Goal: Task Accomplishment & Management: Complete application form

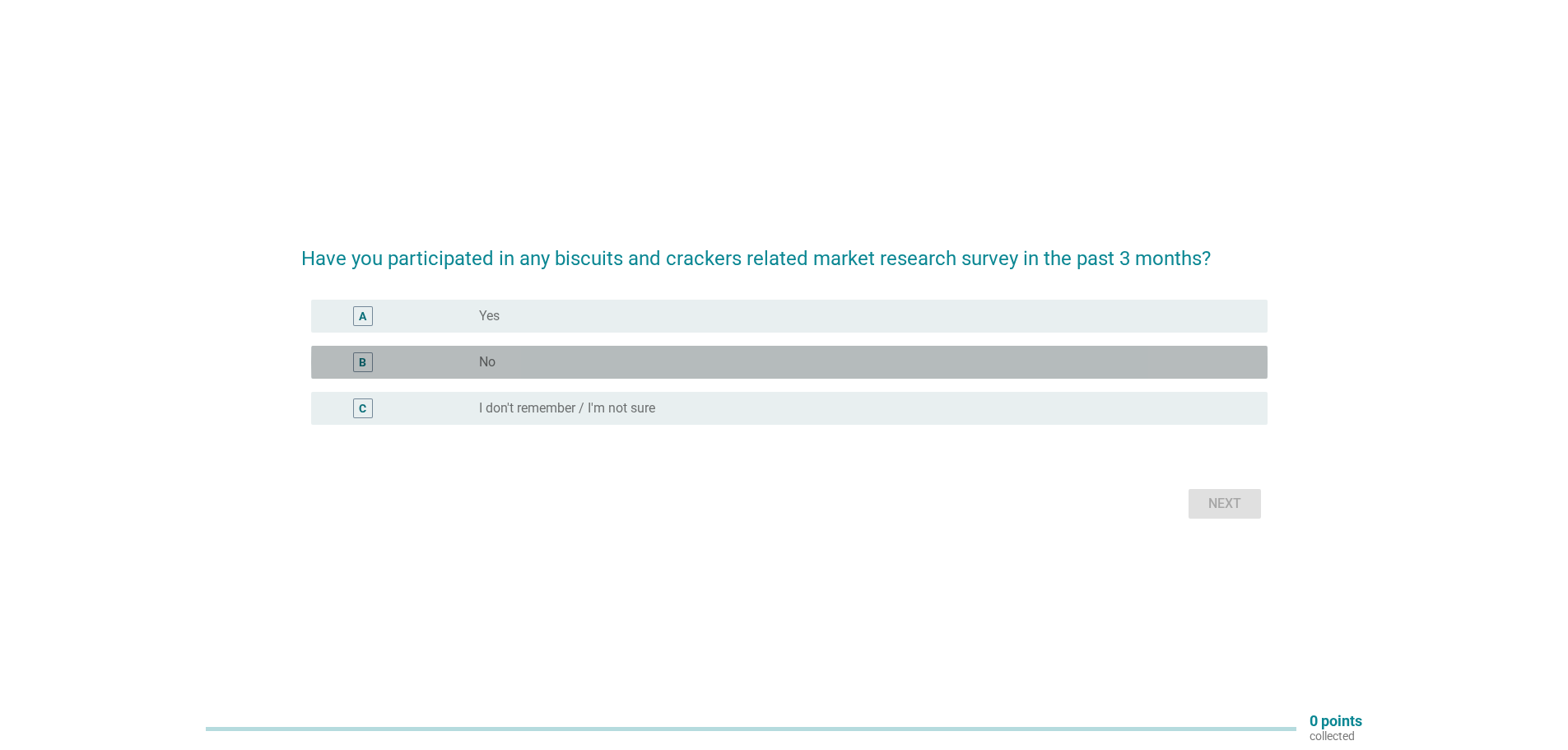
click at [545, 367] on div "radio_button_unchecked No" at bounding box center [860, 361] width 762 height 16
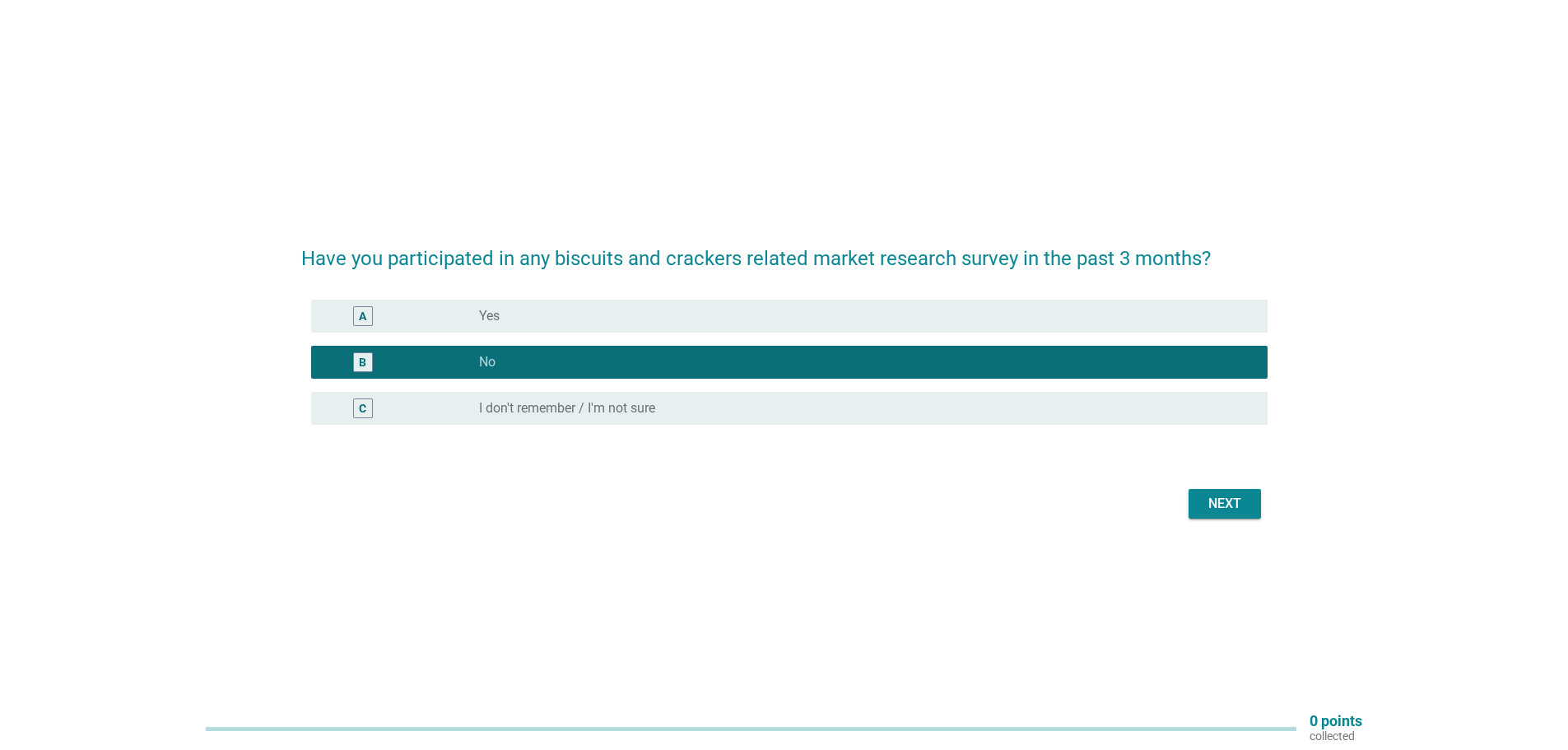
click at [1205, 506] on div "Next" at bounding box center [1225, 503] width 46 height 20
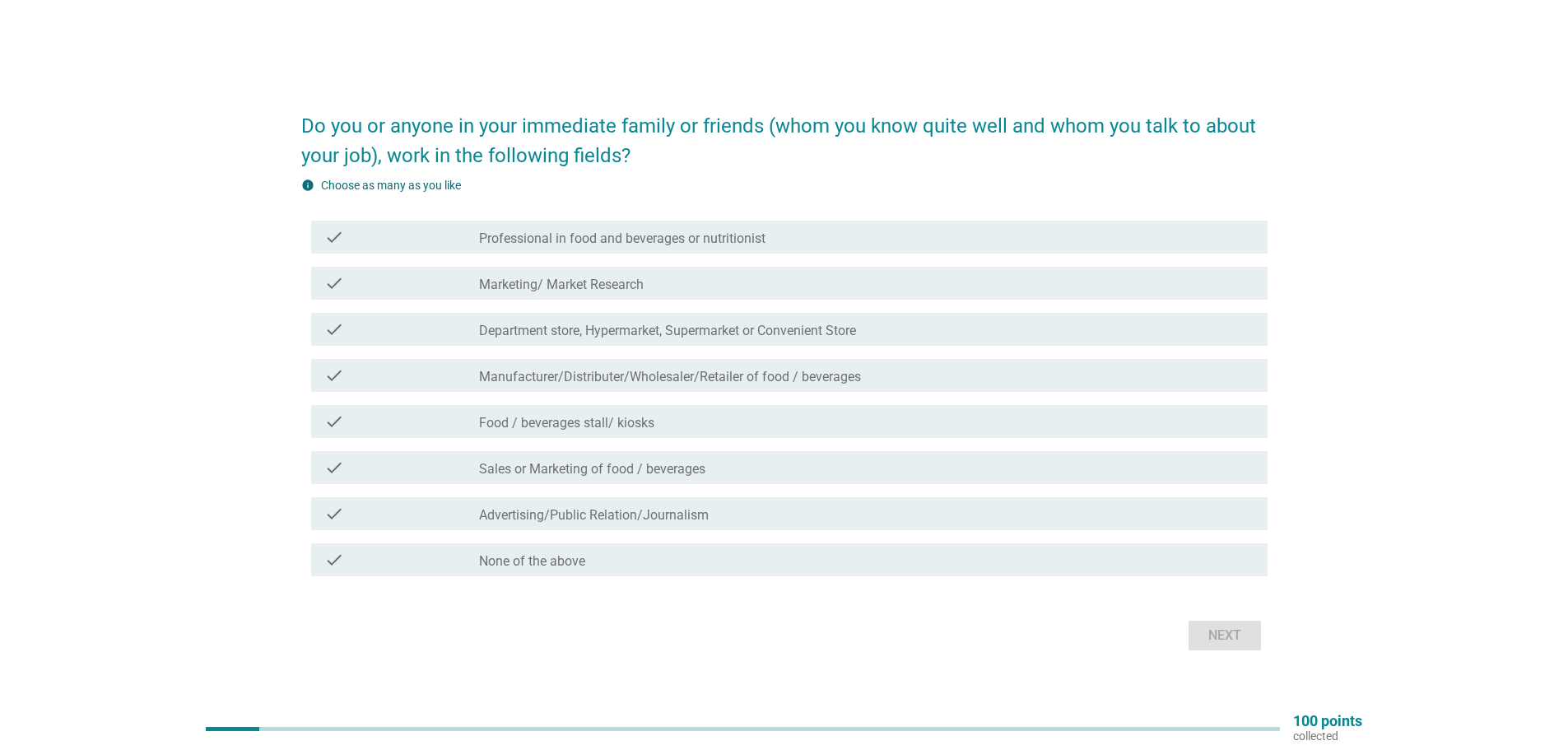
click at [628, 564] on div "check_box_outline_blank None of the above" at bounding box center [867, 559] width 775 height 20
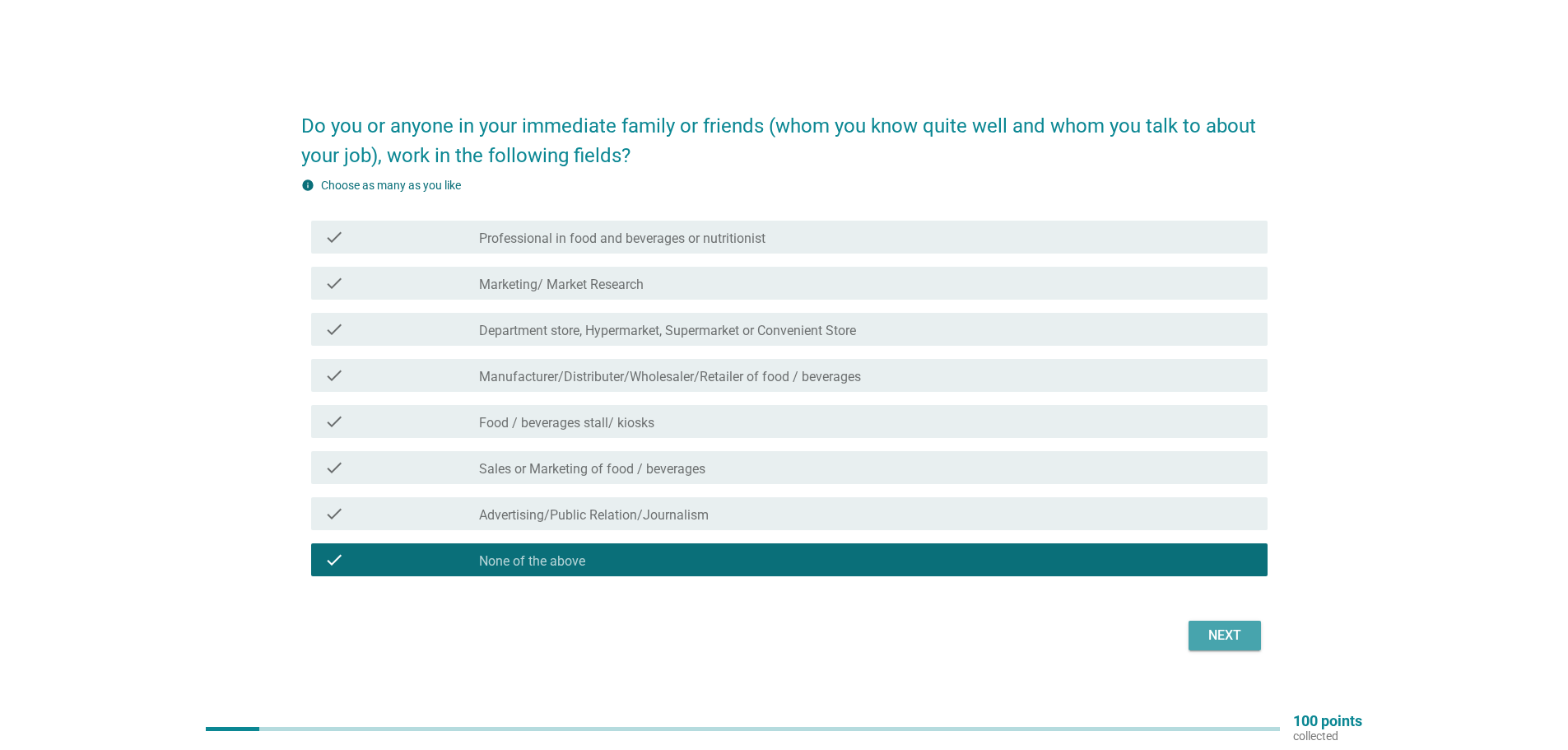
click at [1228, 641] on div "Next" at bounding box center [1225, 635] width 46 height 20
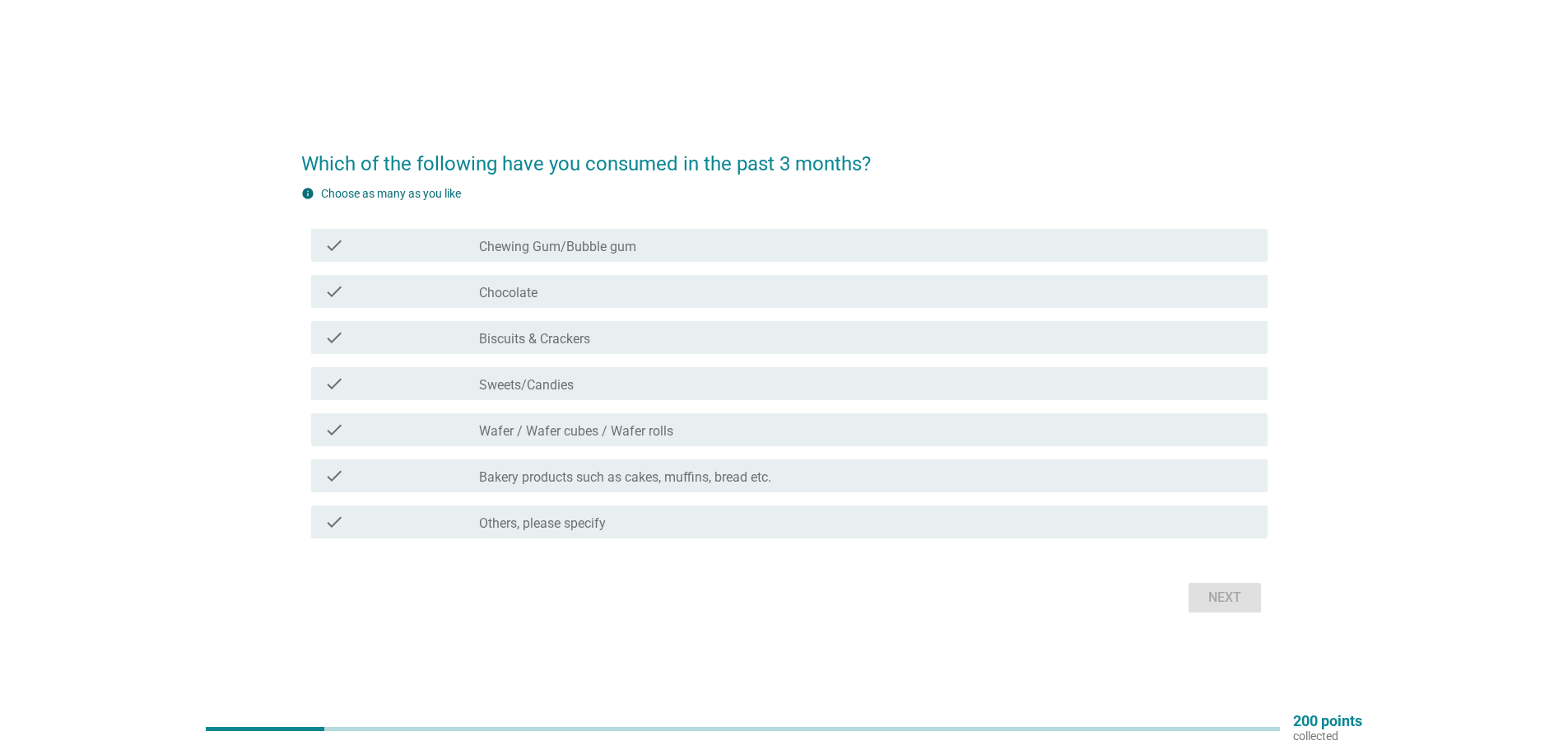
click at [589, 294] on div "check_box_outline_blank Chocolate" at bounding box center [867, 291] width 775 height 20
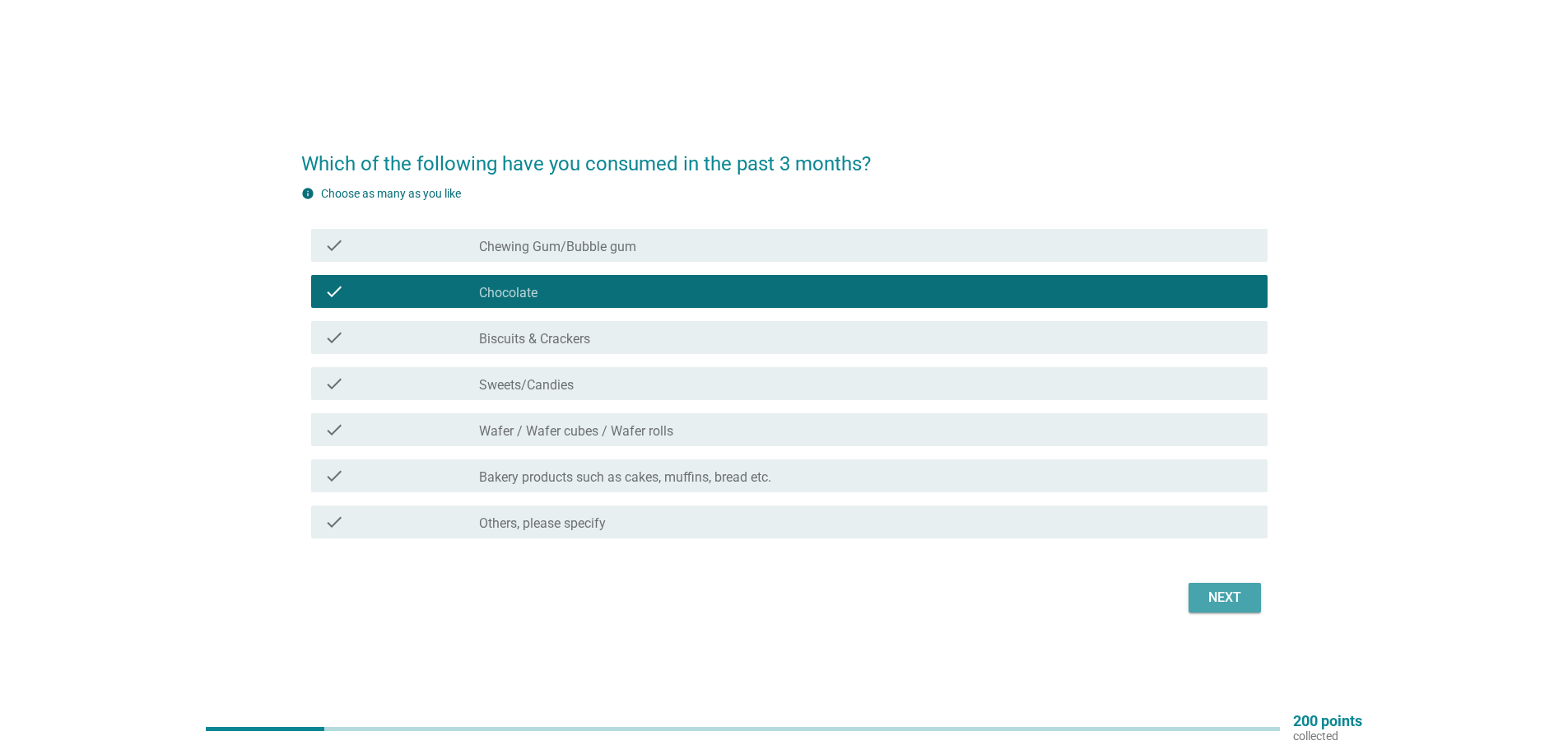
click at [1195, 602] on button "Next" at bounding box center [1224, 597] width 72 height 30
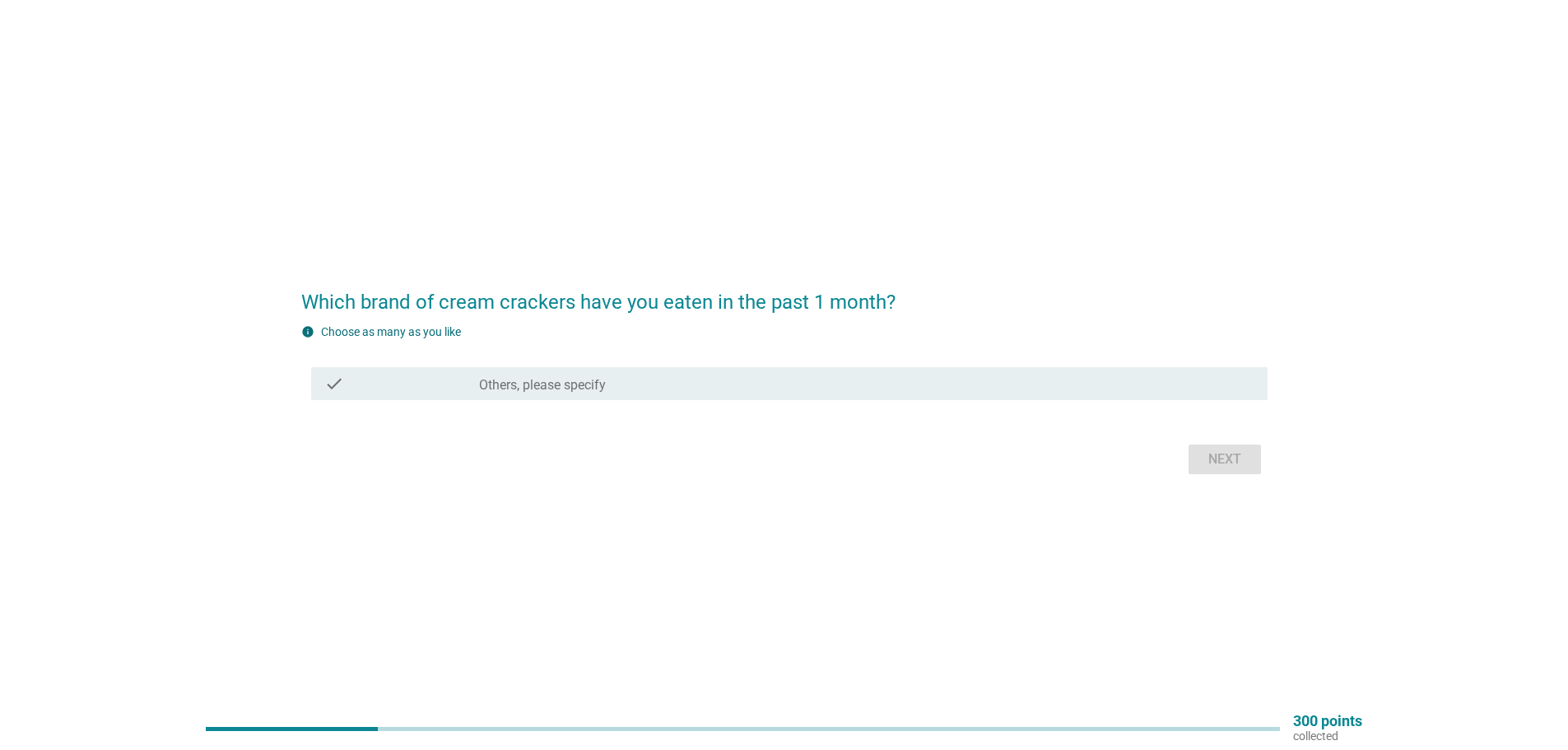
click at [611, 381] on div "check_box Others, please specify" at bounding box center [867, 383] width 775 height 20
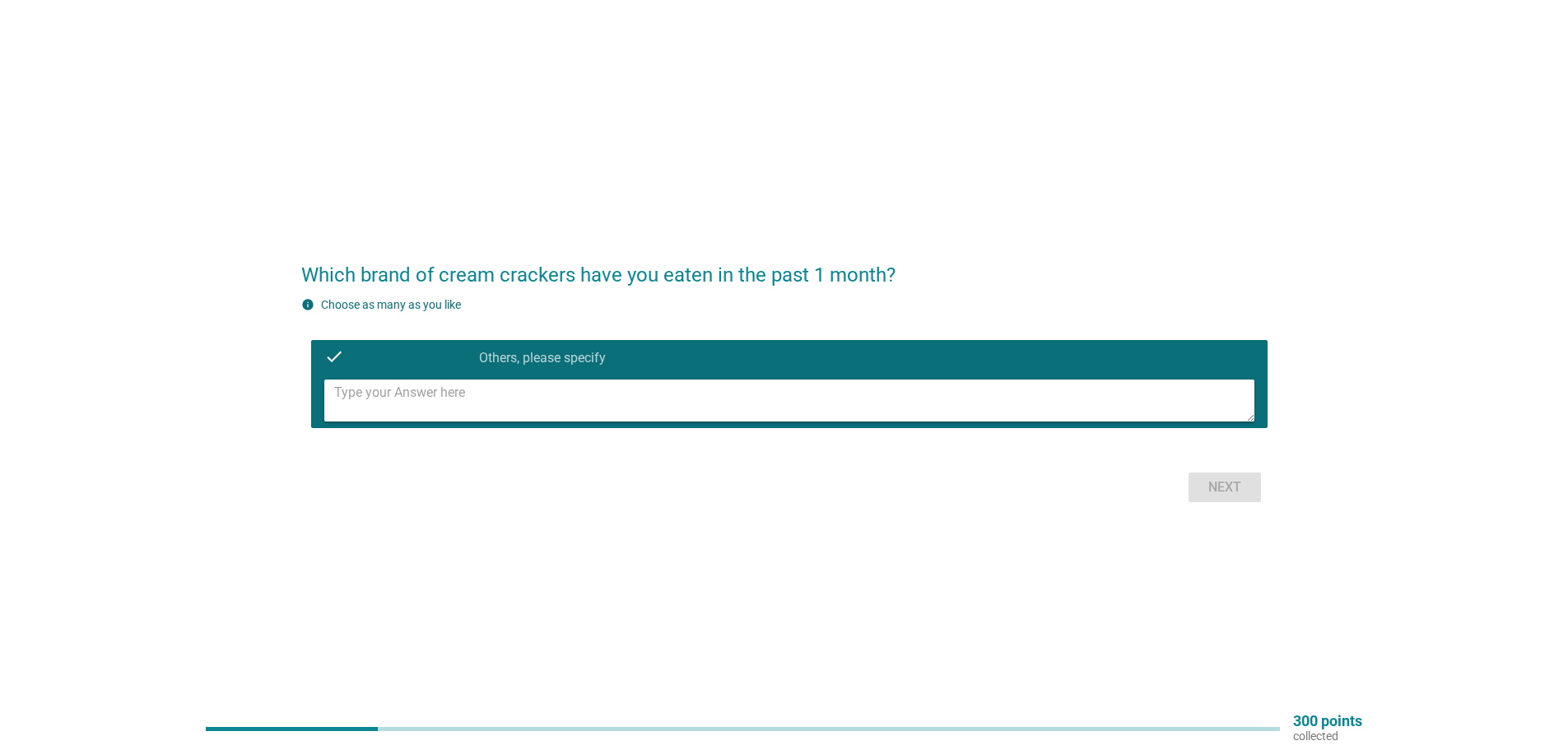
click at [854, 394] on textarea at bounding box center [794, 400] width 920 height 42
type textarea "Munchy's"
click at [1221, 494] on div "Next" at bounding box center [1225, 487] width 46 height 20
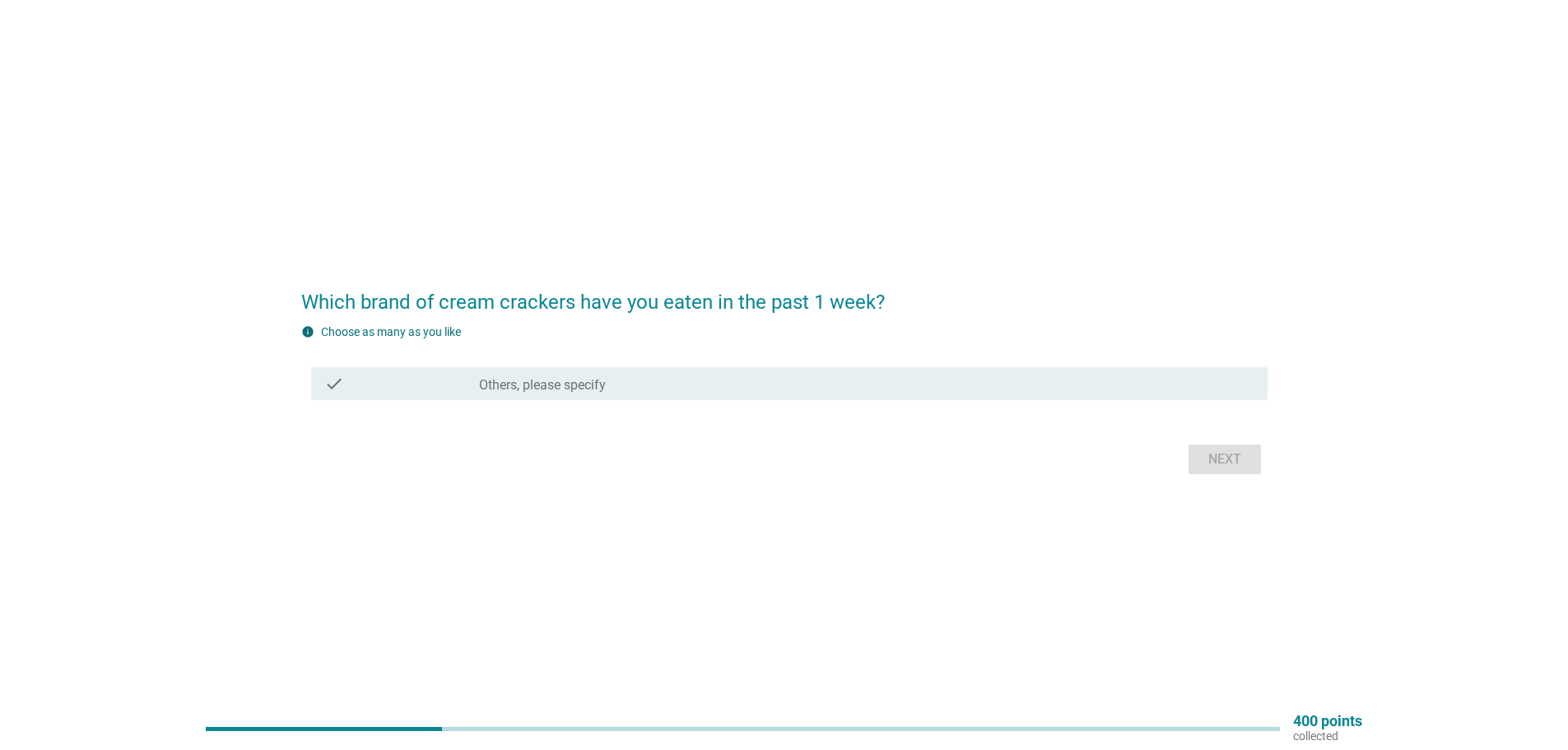
click at [518, 386] on label "Others, please specify" at bounding box center [542, 385] width 126 height 16
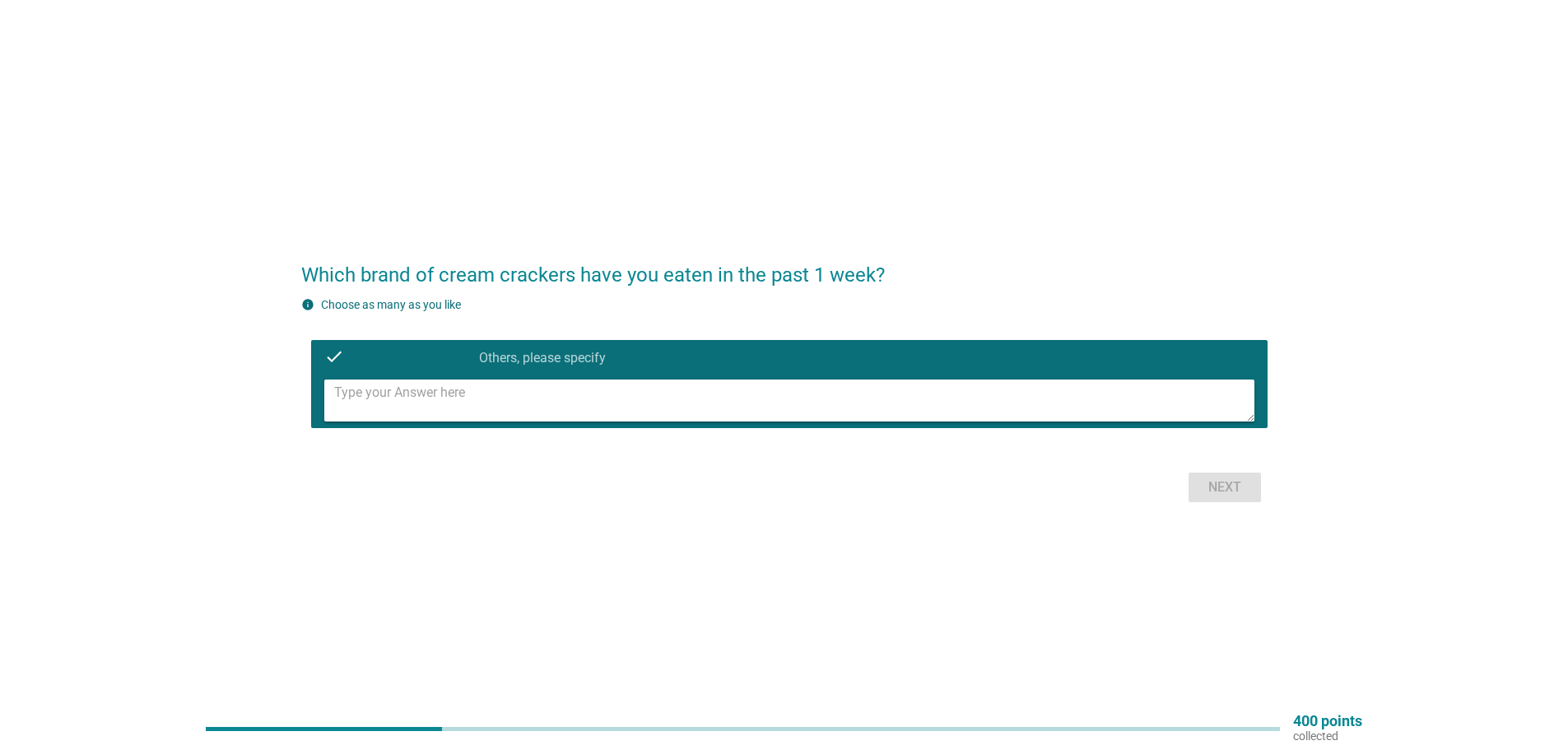
click at [518, 414] on textarea at bounding box center [794, 400] width 920 height 42
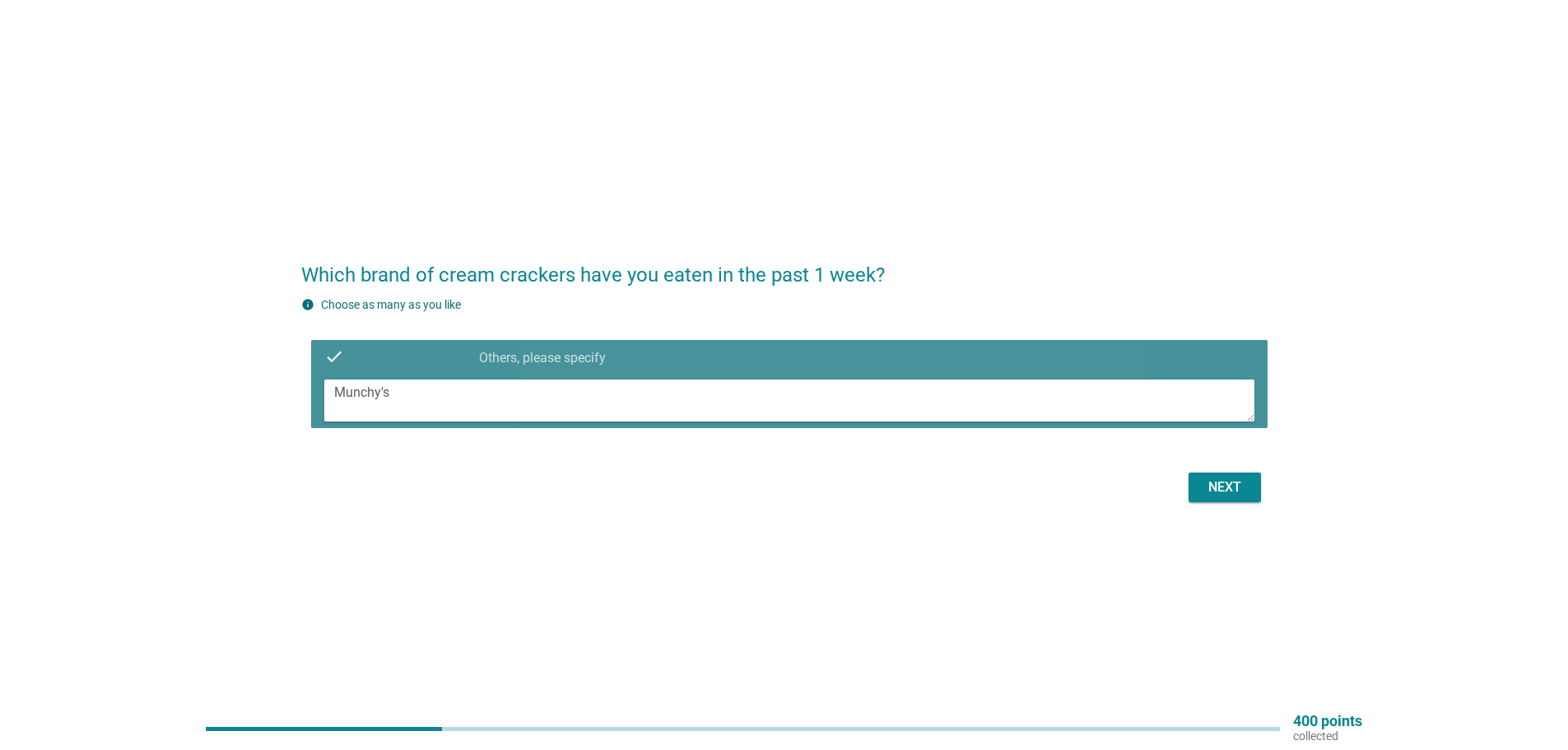
drag, startPoint x: 518, startPoint y: 414, endPoint x: 306, endPoint y: 403, distance: 212.3
click at [306, 403] on div "check check_box_outline_blank Others, please specify Munchy's" at bounding box center [784, 383] width 966 height 101
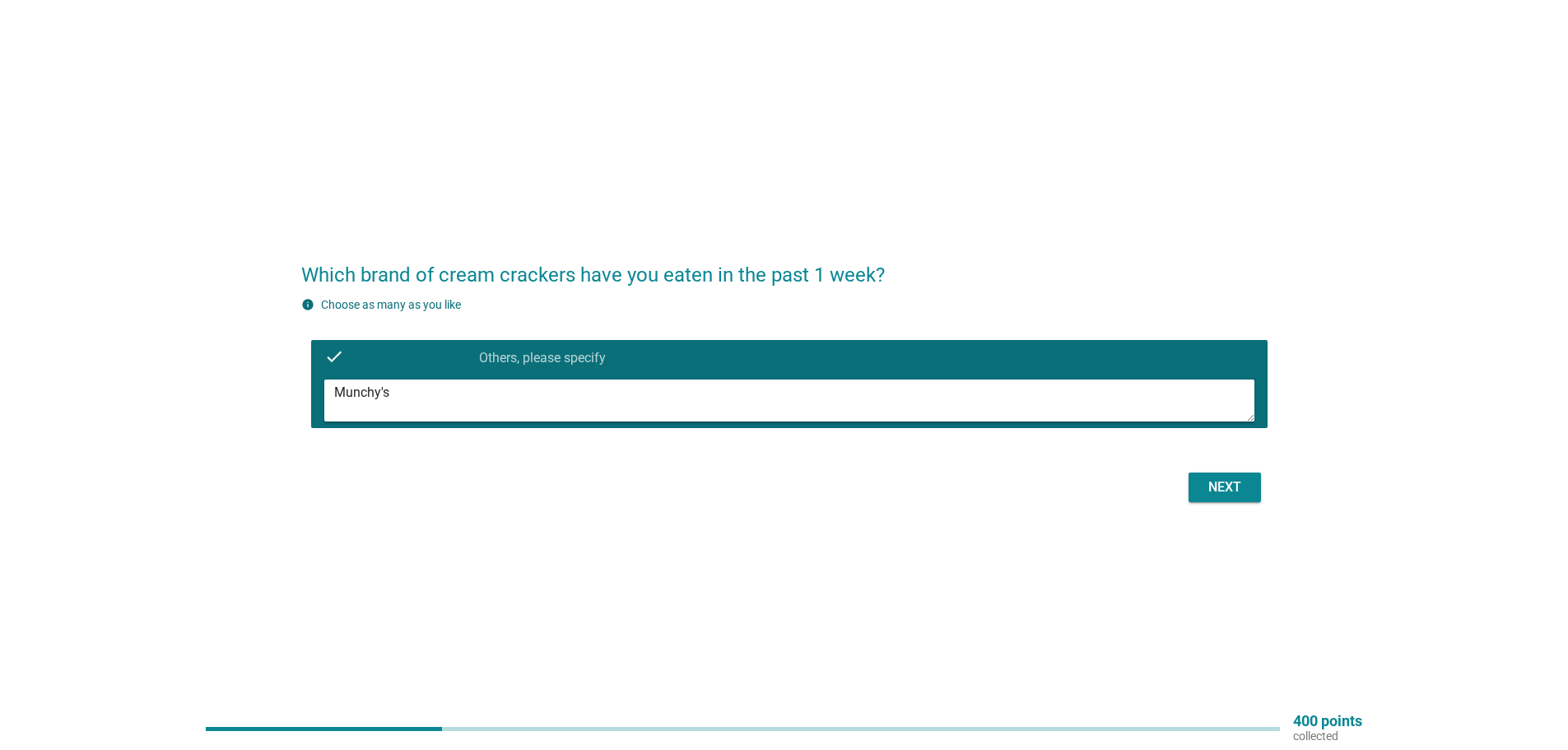
type textarea "Munchy's"
click at [1243, 487] on div "Next" at bounding box center [1225, 487] width 46 height 20
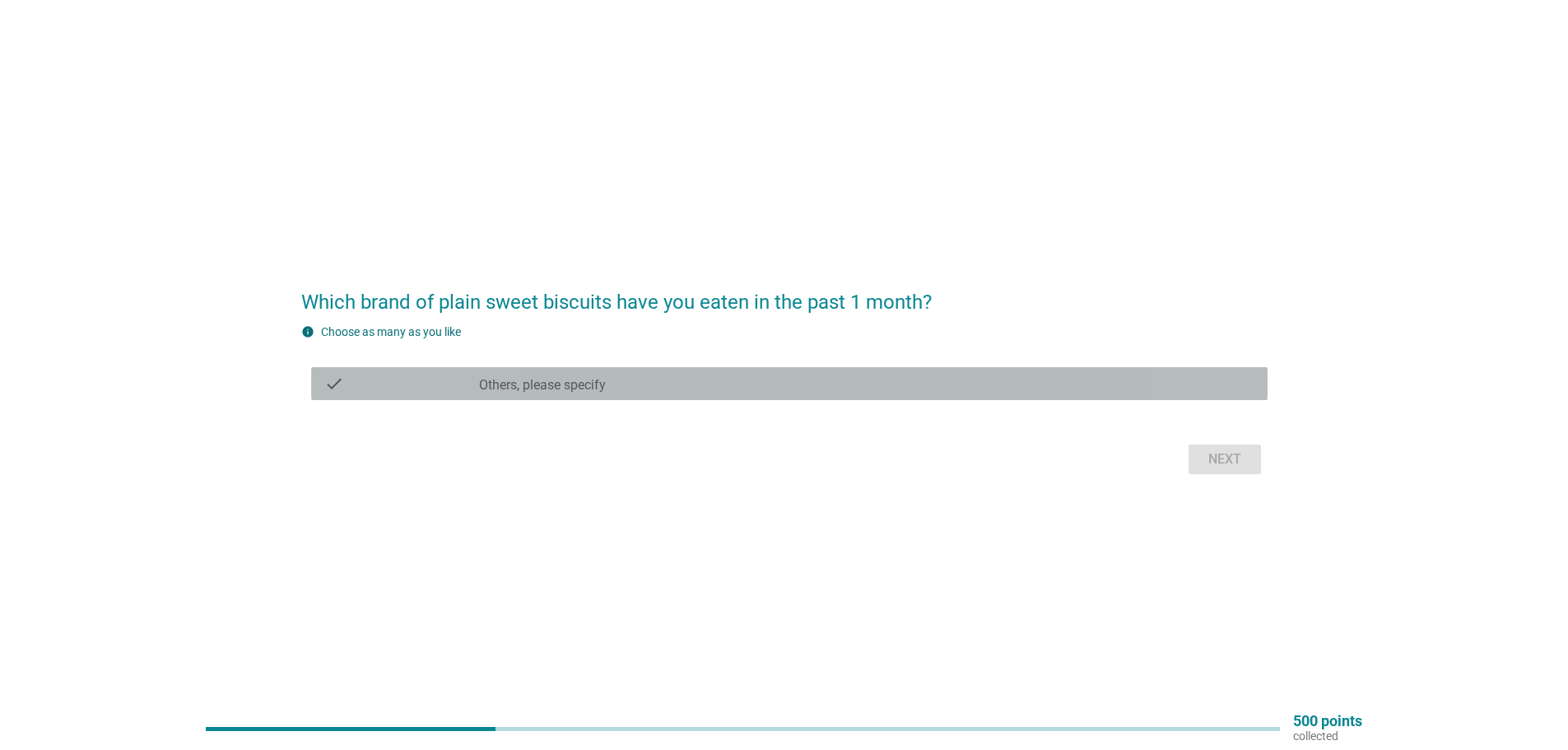
click at [629, 384] on div "check_box_outline_blank Others, please specify" at bounding box center [867, 383] width 775 height 20
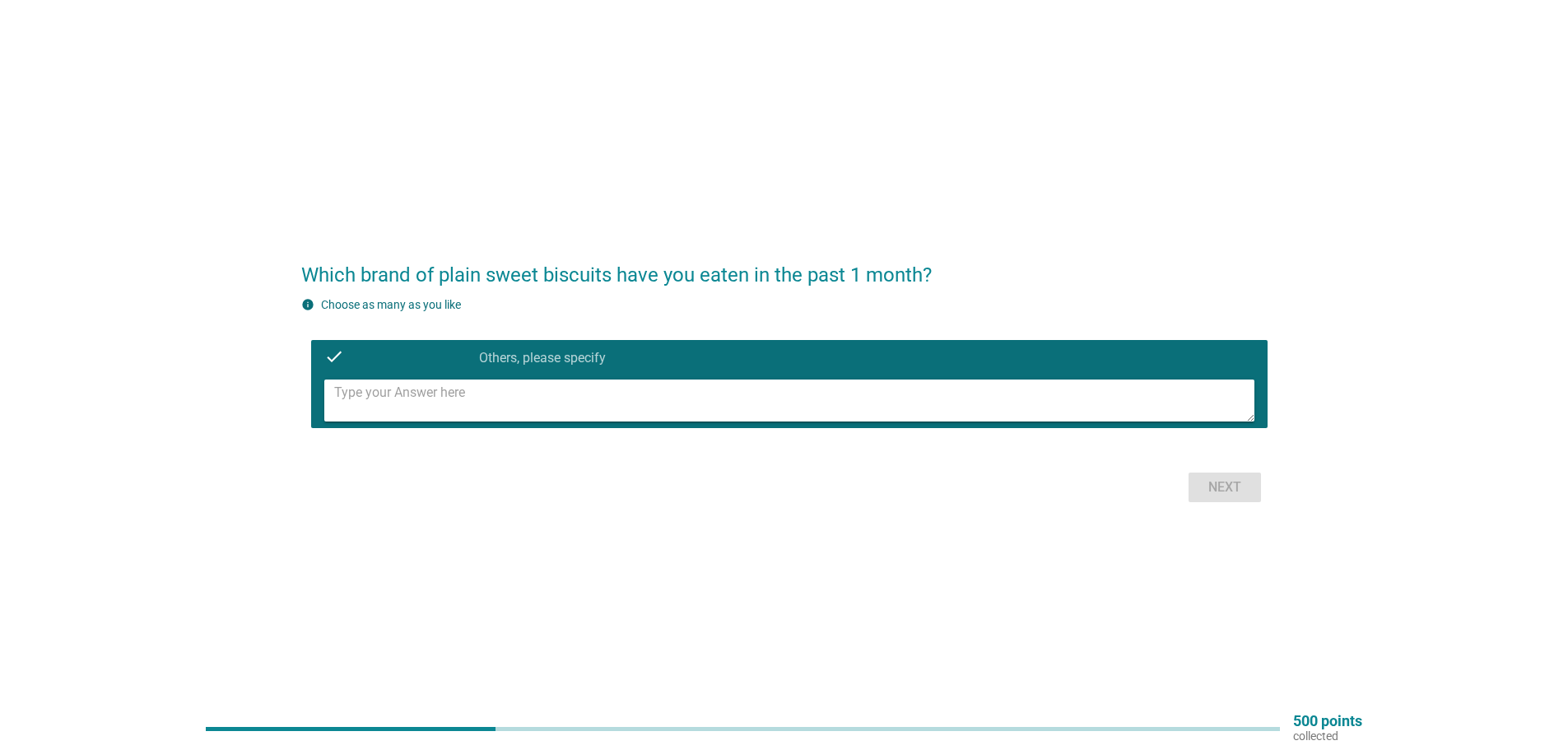
click at [611, 406] on textarea at bounding box center [794, 400] width 920 height 42
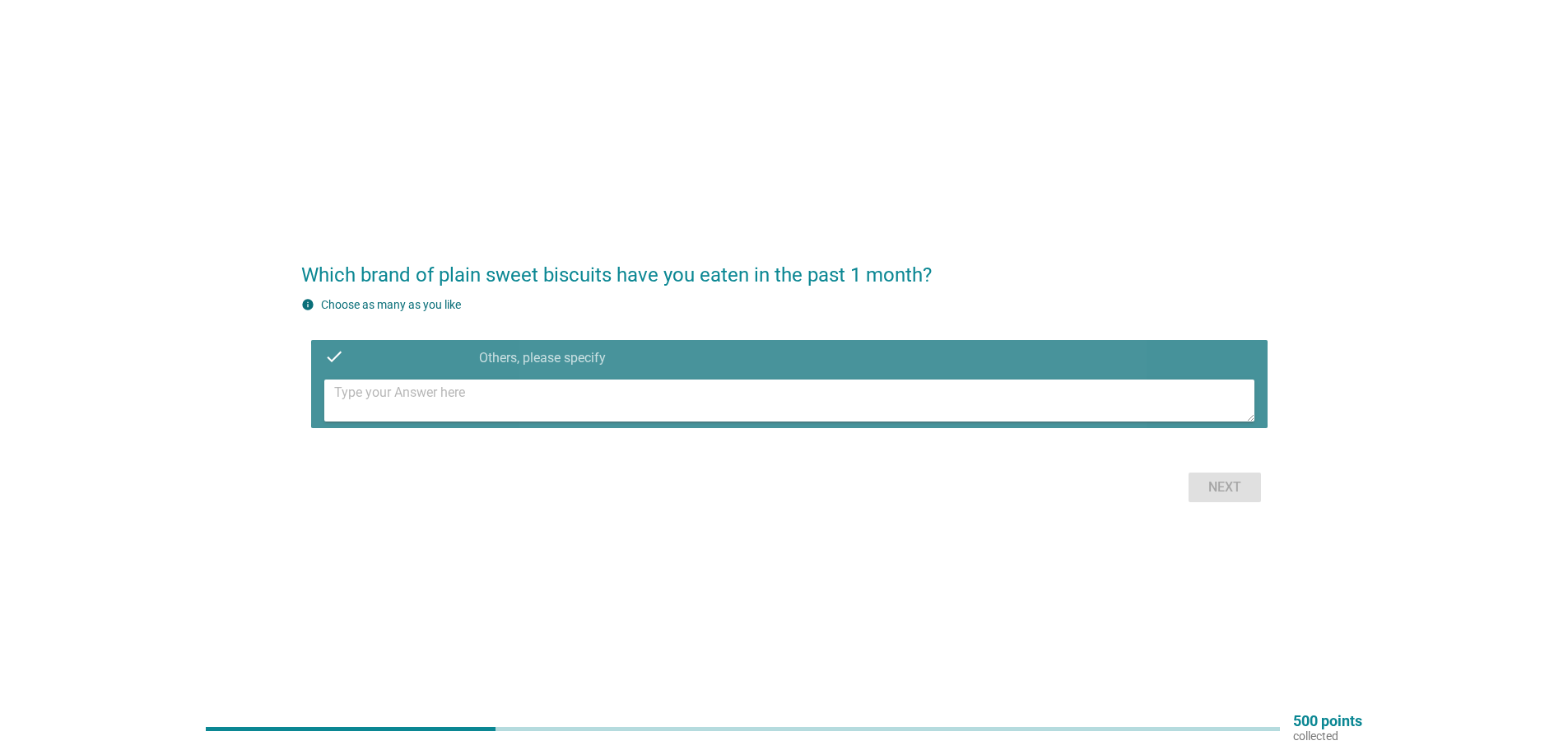
paste textarea "Munchy's"
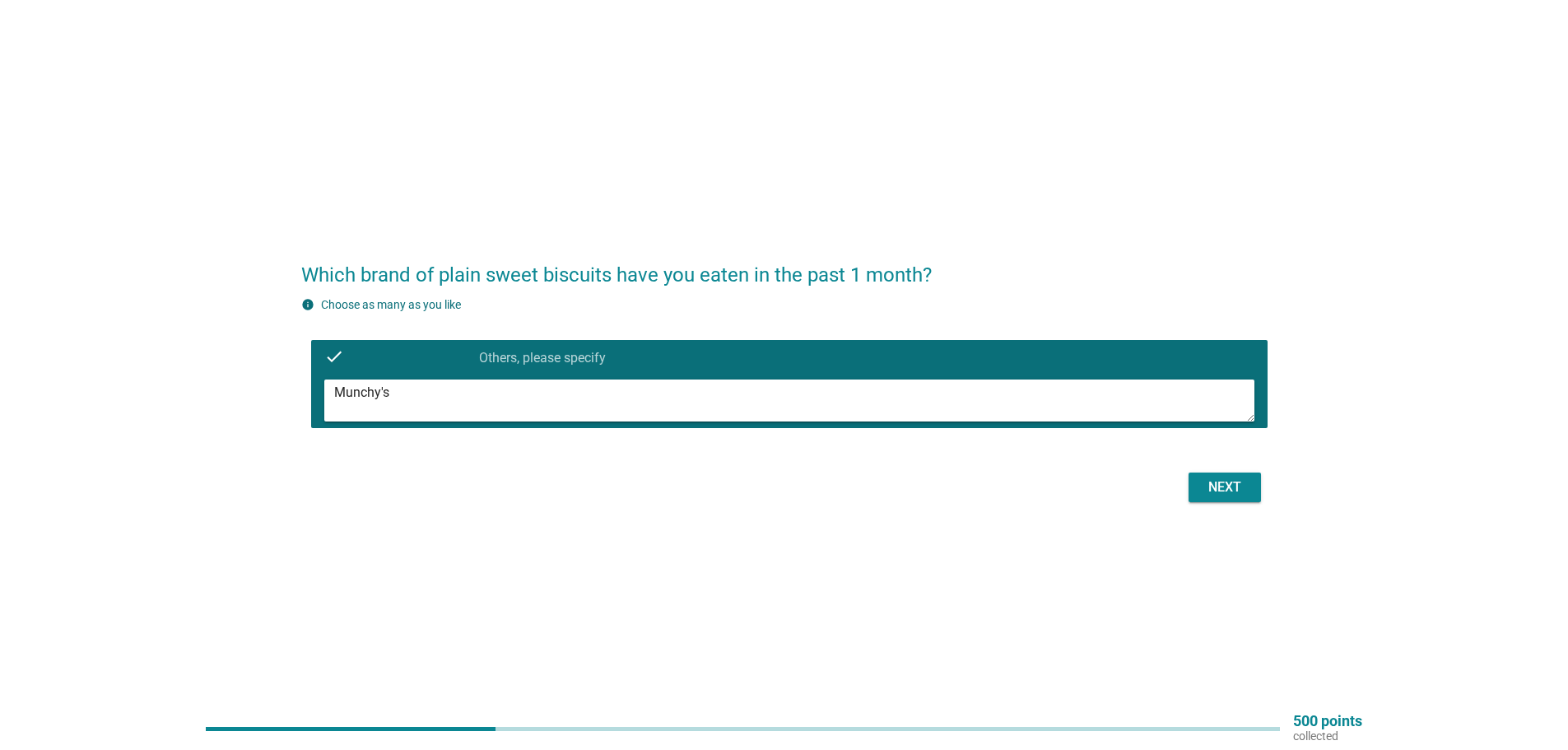
type textarea "Munchy's"
click at [1242, 487] on div "Next" at bounding box center [1225, 487] width 46 height 20
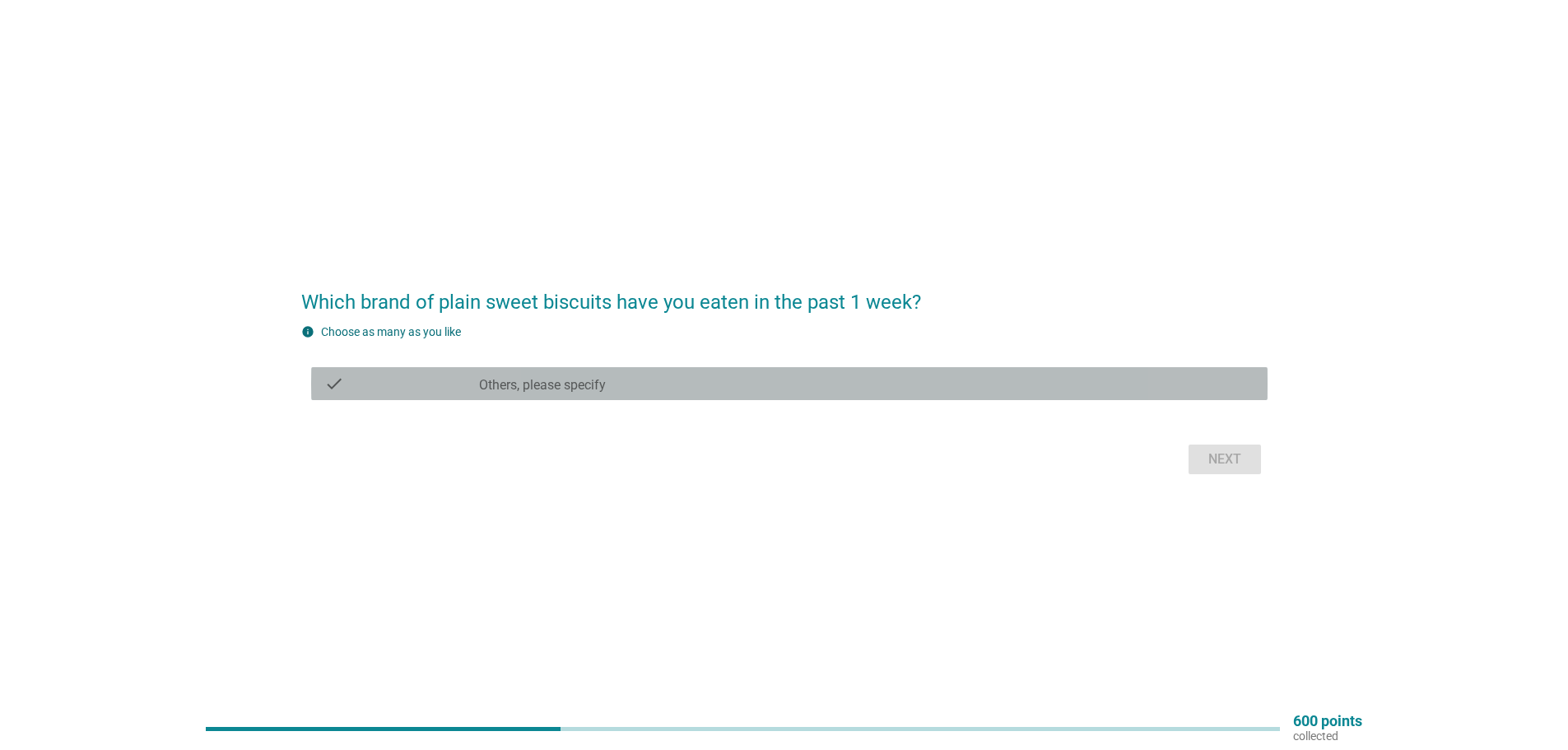
click at [623, 382] on div "check_box_outline_blank Others, please specify" at bounding box center [867, 383] width 775 height 20
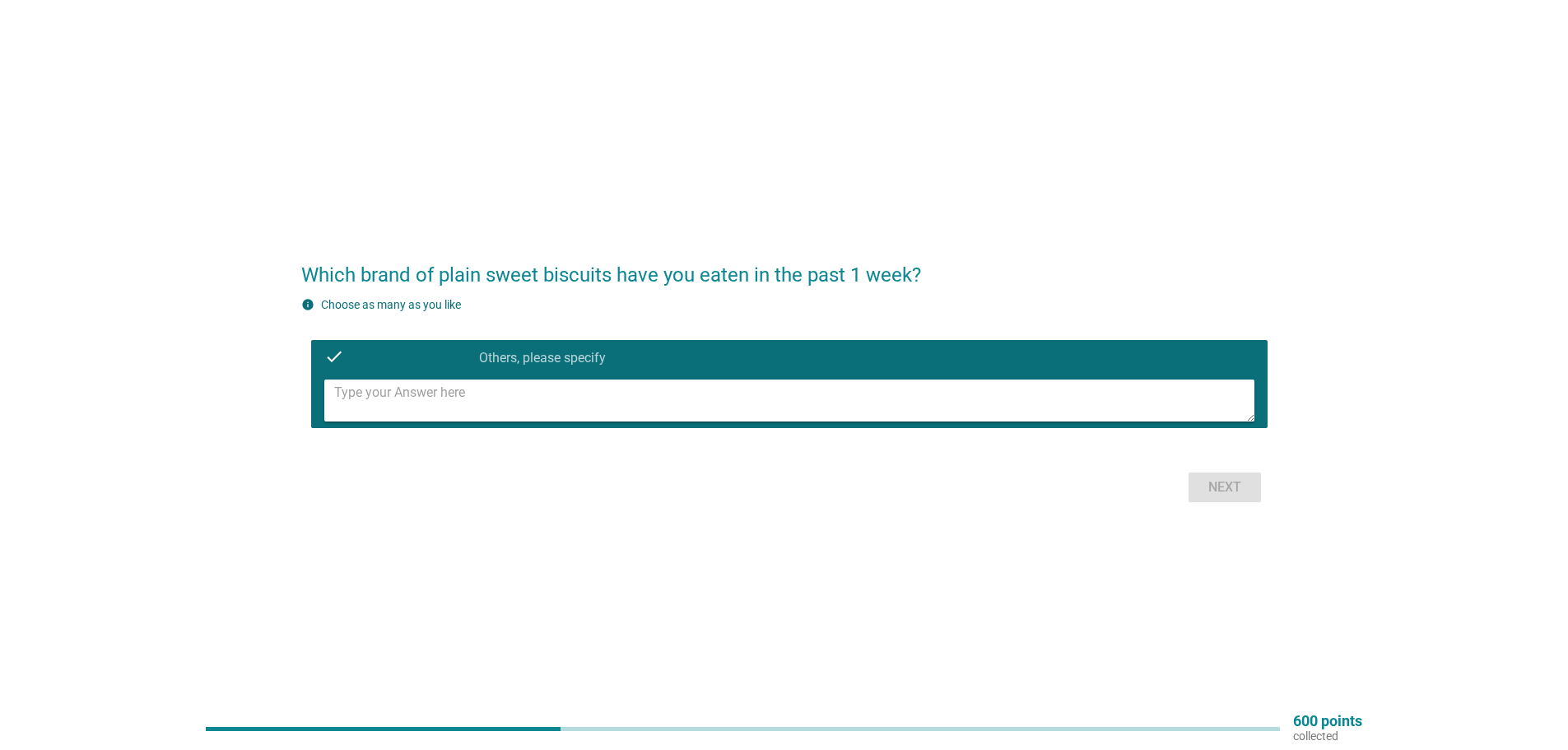
click at [599, 414] on textarea at bounding box center [794, 400] width 920 height 42
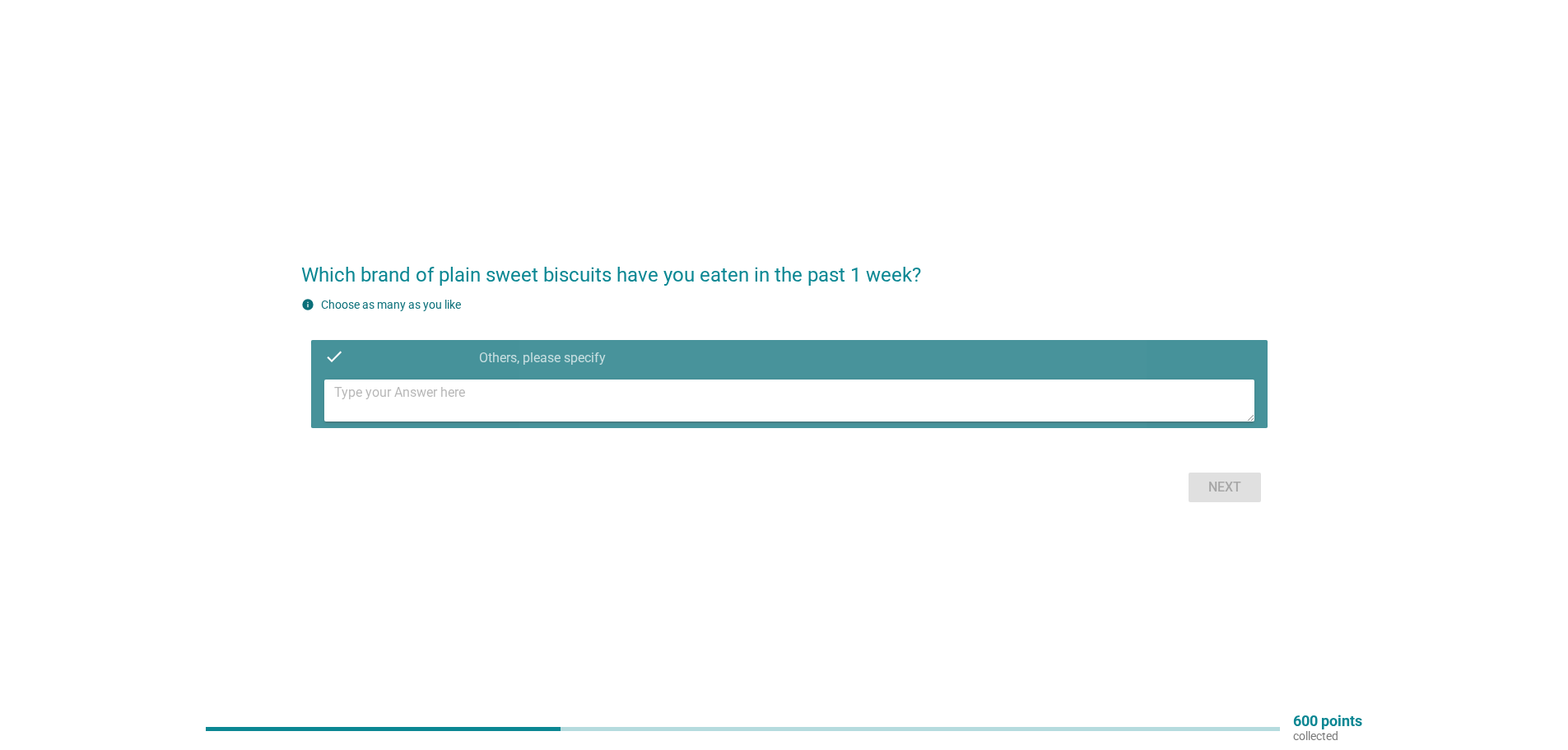
paste textarea "Munchy's"
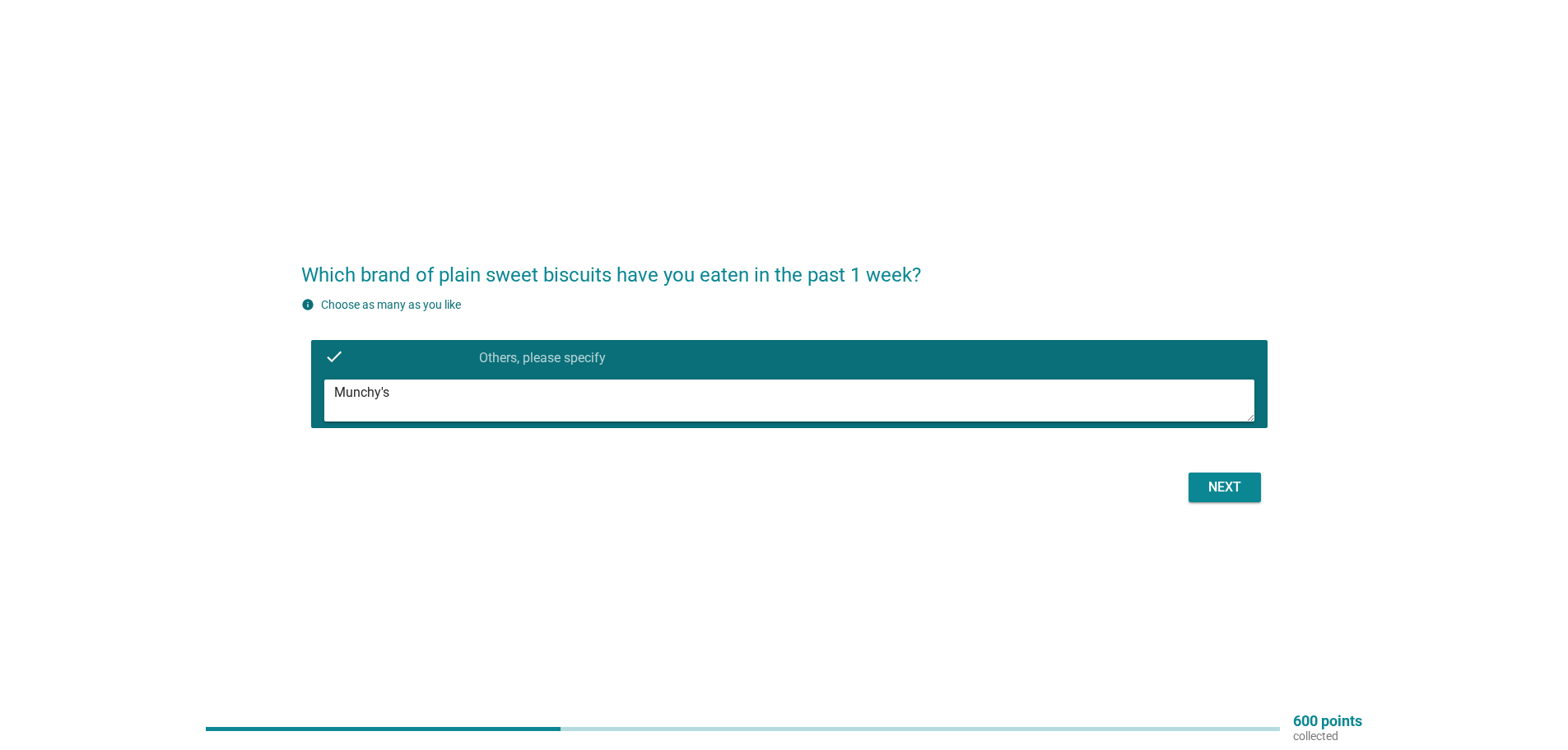
type textarea "Munchy's"
click at [1216, 482] on div "Next" at bounding box center [1225, 487] width 46 height 20
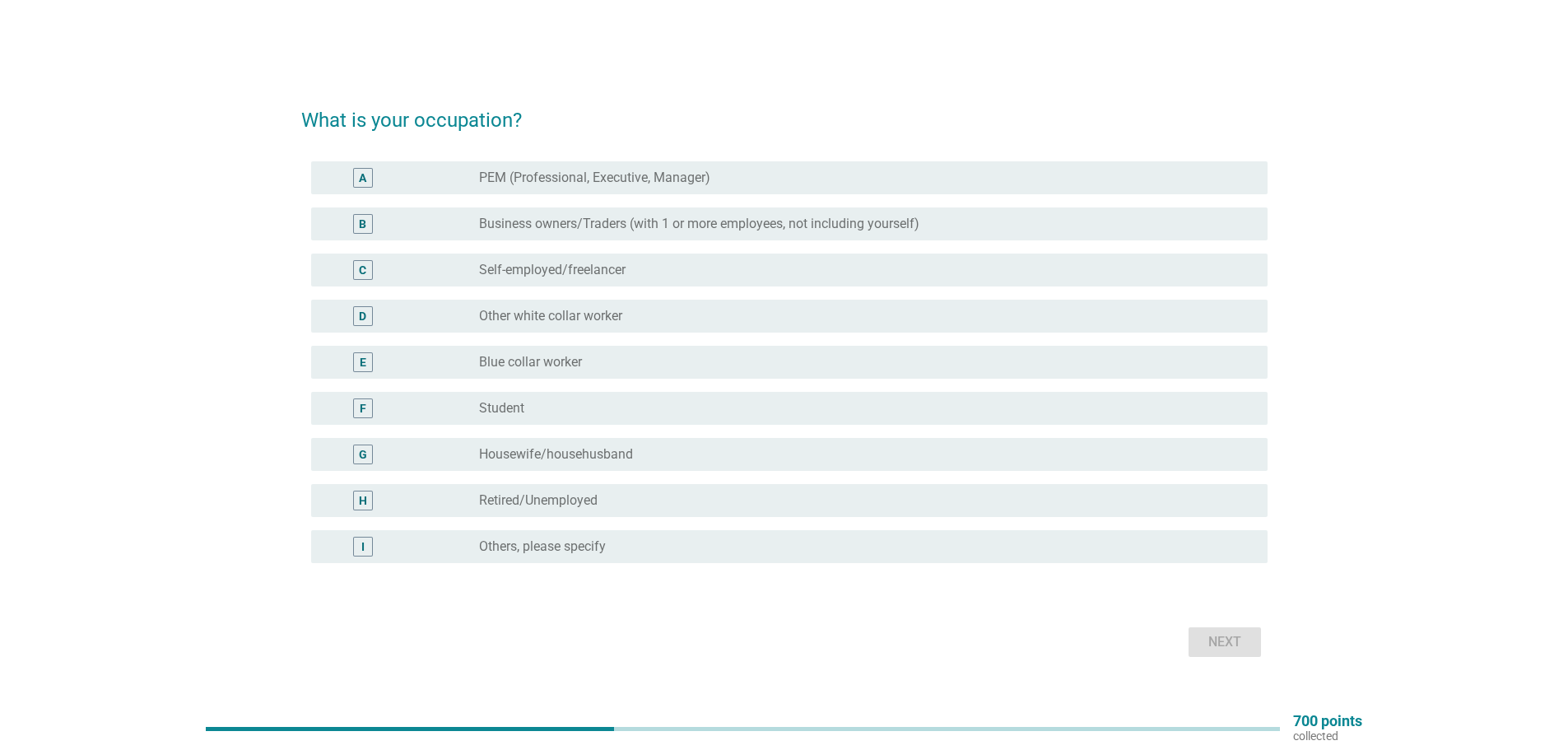
click at [676, 183] on label "PEM (Professional, Executive, Manager)" at bounding box center [594, 177] width 232 height 16
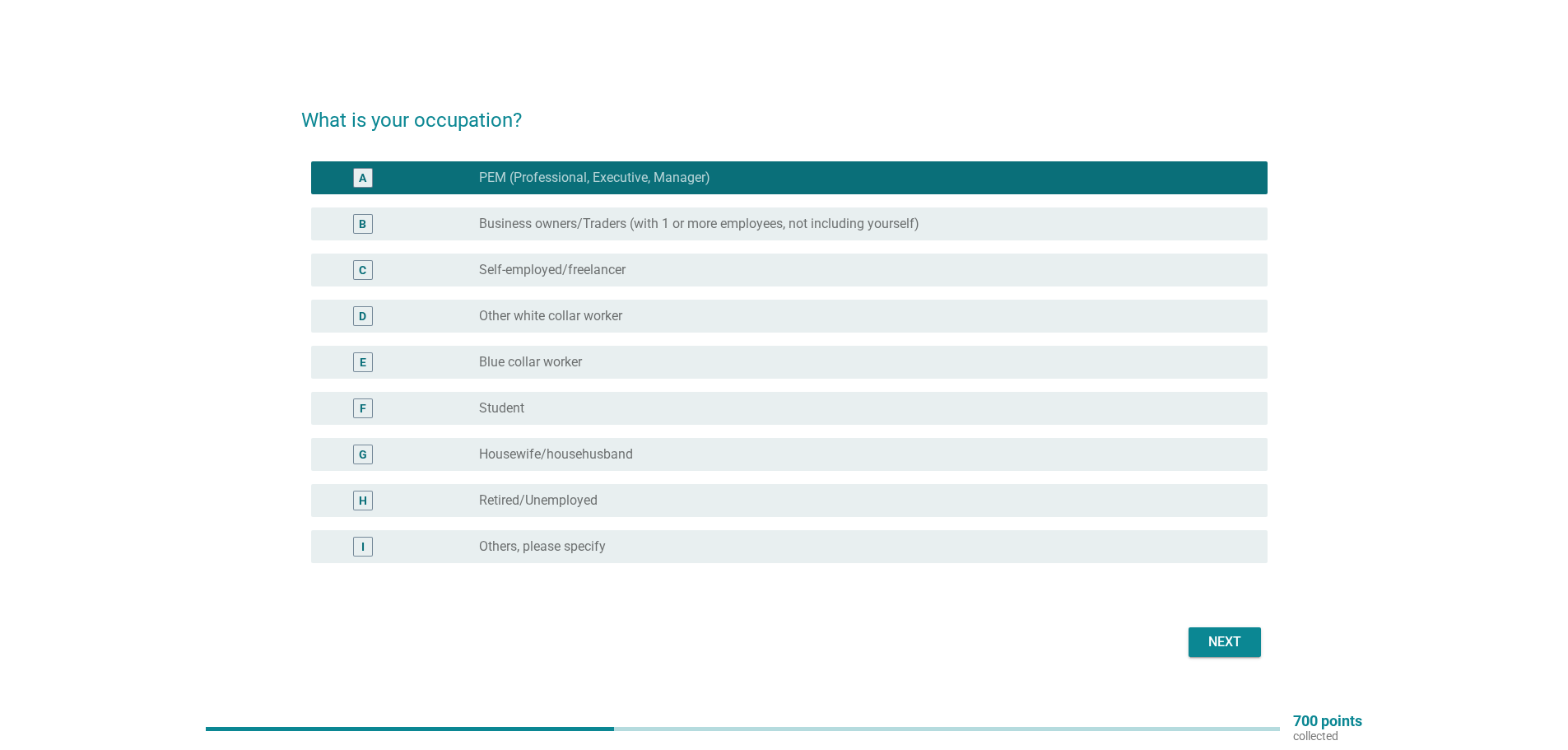
click at [1216, 632] on div "Next" at bounding box center [1225, 641] width 46 height 20
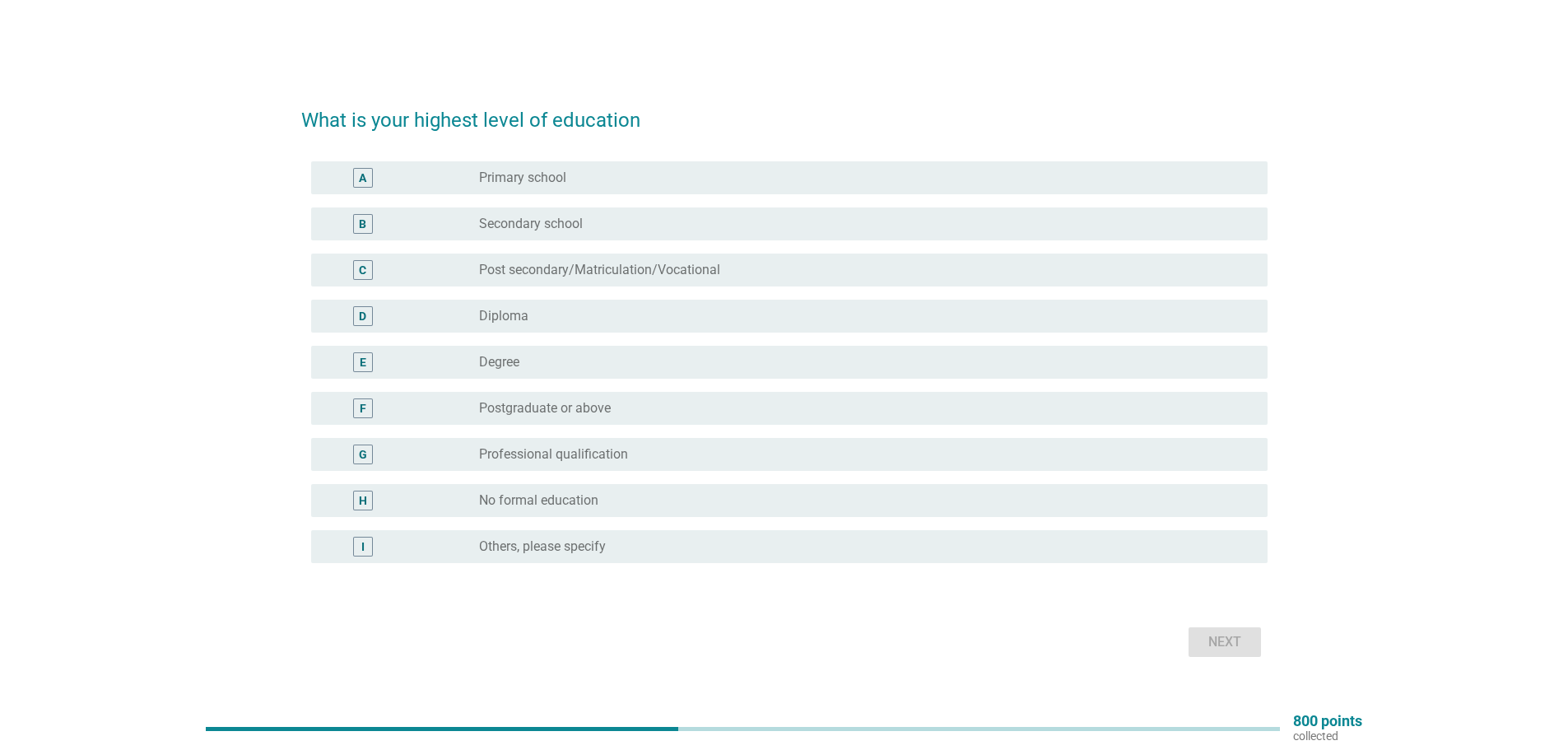
click at [609, 371] on div "radio_button_unchecked Degree" at bounding box center [867, 361] width 775 height 20
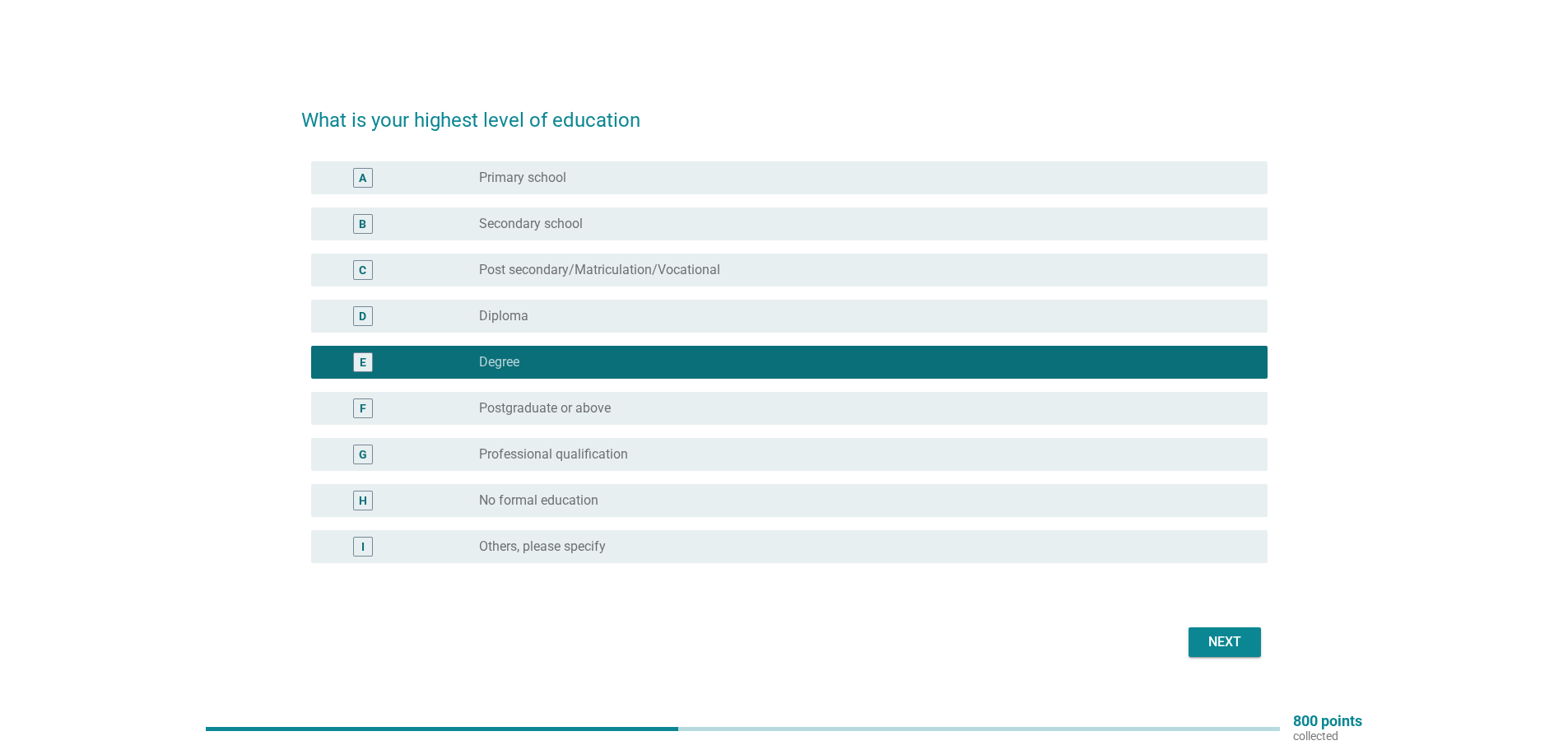
click at [1235, 652] on div "Next" at bounding box center [1225, 641] width 46 height 20
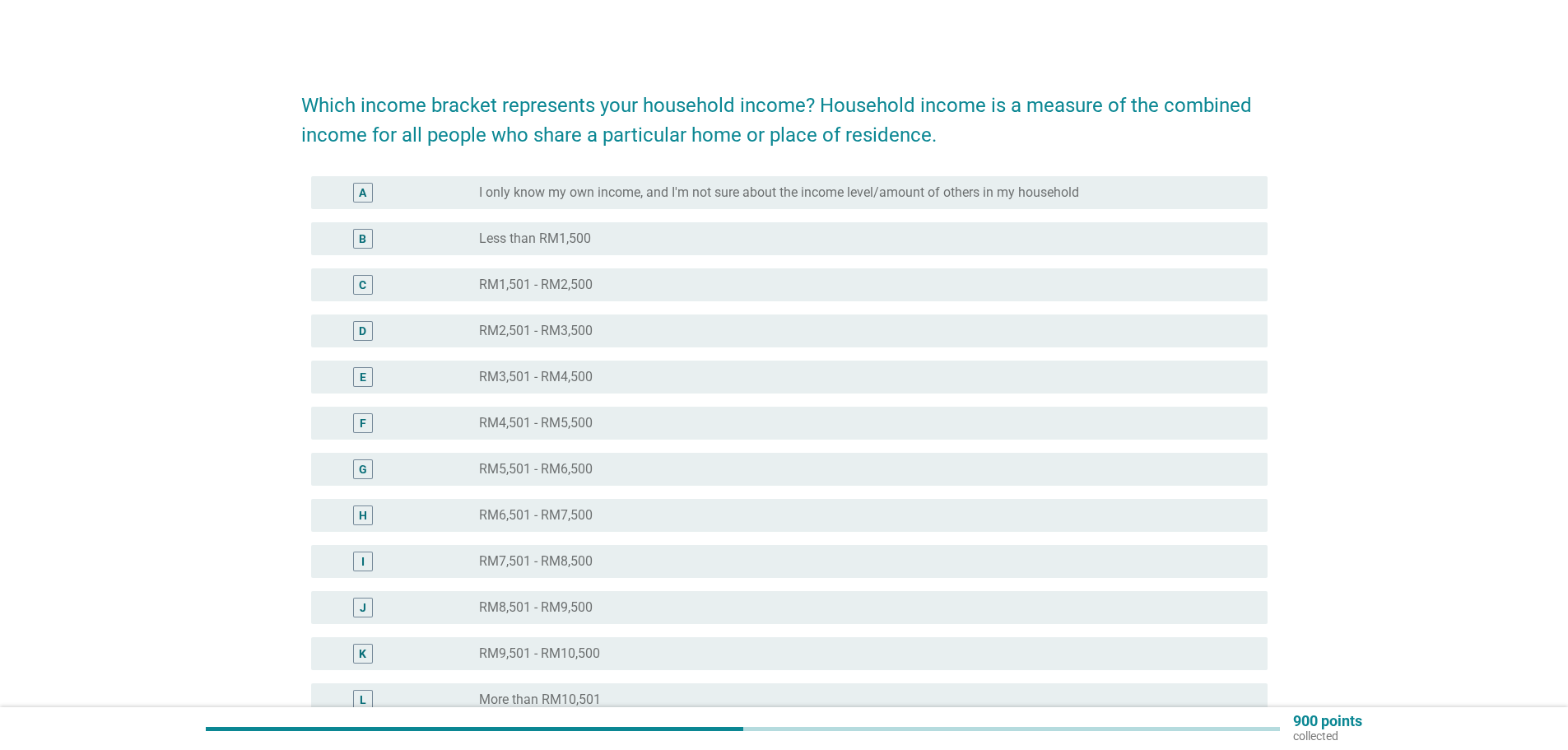
click at [539, 376] on label "RM3,501 - RM4,500" at bounding box center [536, 377] width 114 height 16
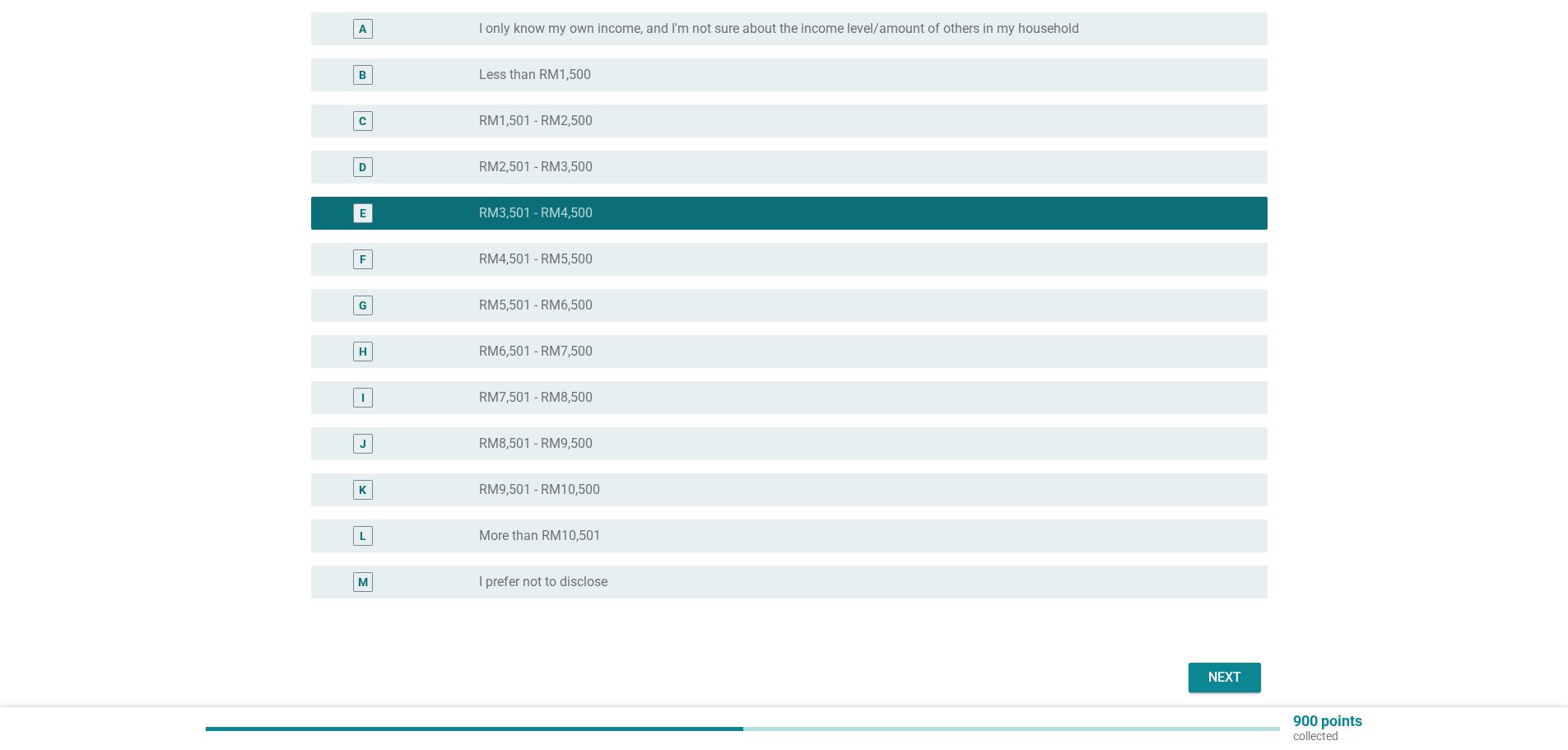
scroll to position [228, 0]
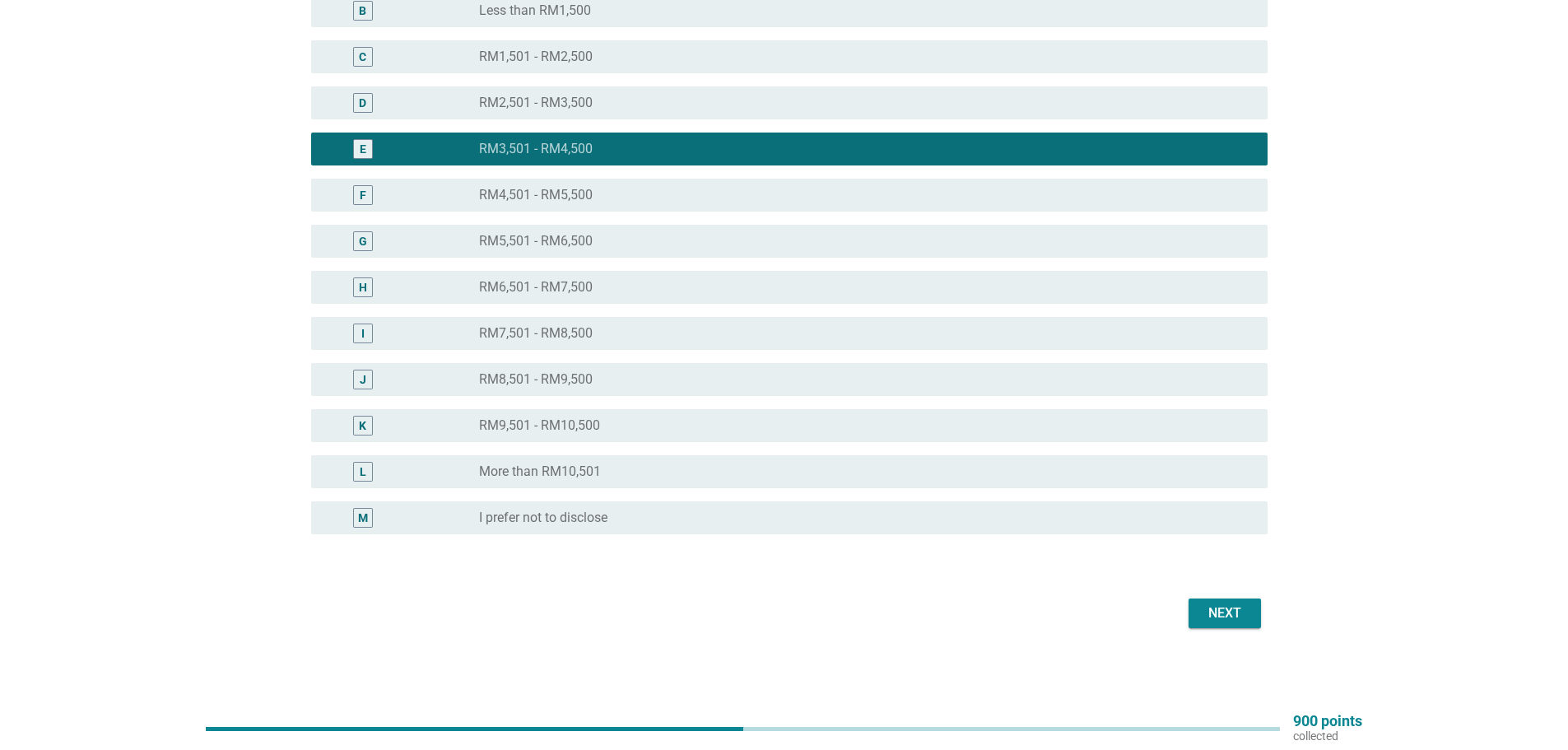
click at [1221, 609] on div "Next" at bounding box center [1225, 613] width 46 height 20
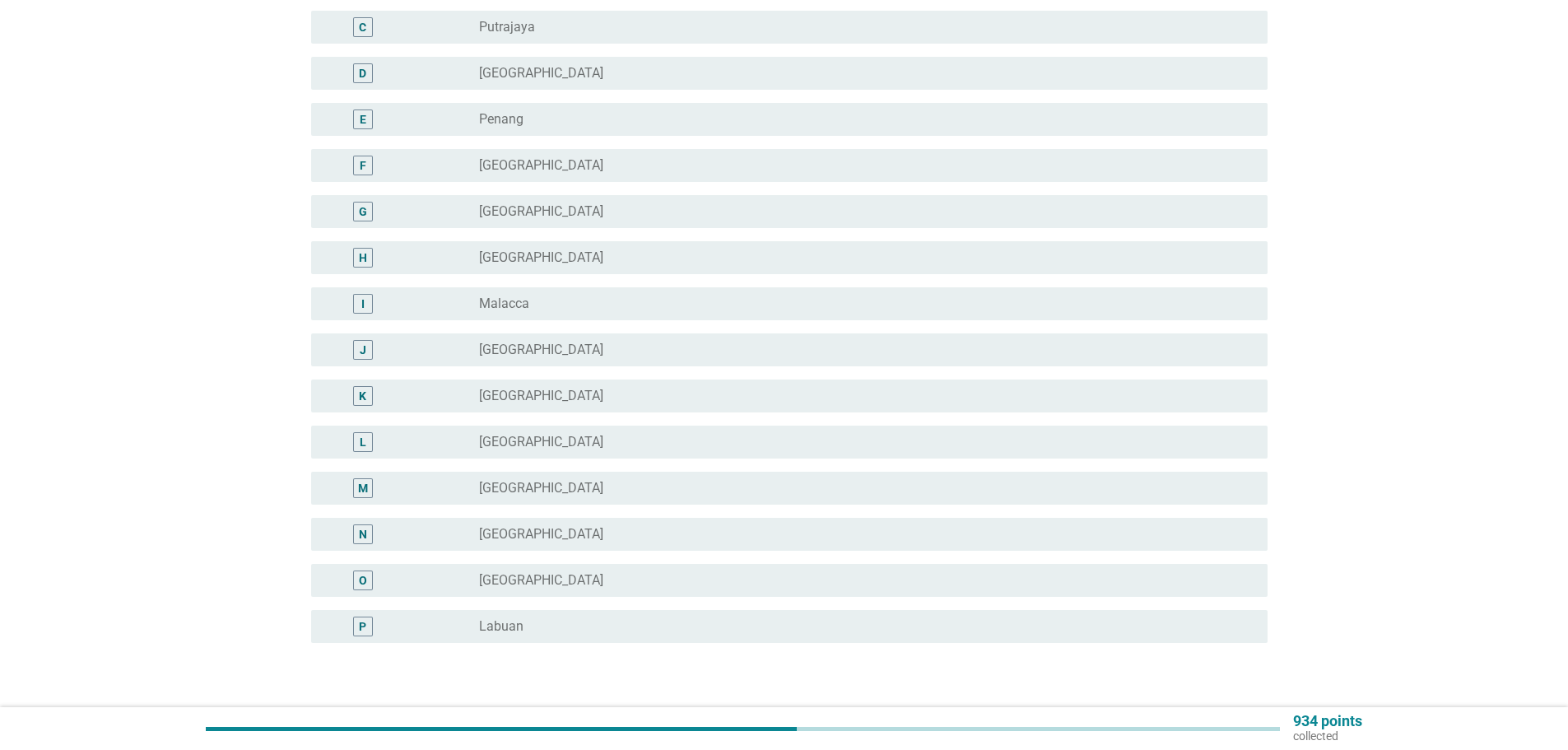
scroll to position [0, 0]
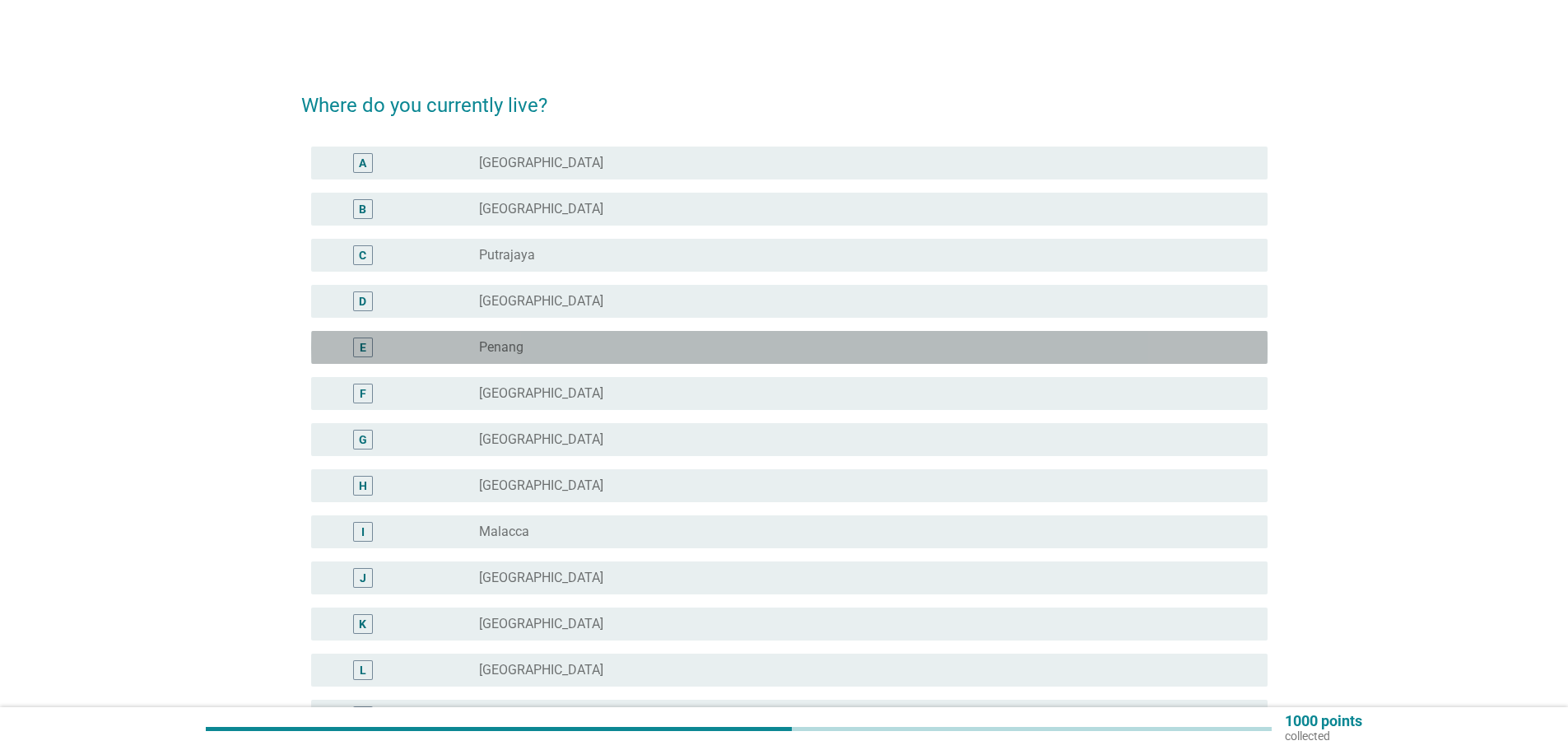
click at [577, 336] on div "E radio_button_unchecked Penang" at bounding box center [790, 347] width 957 height 33
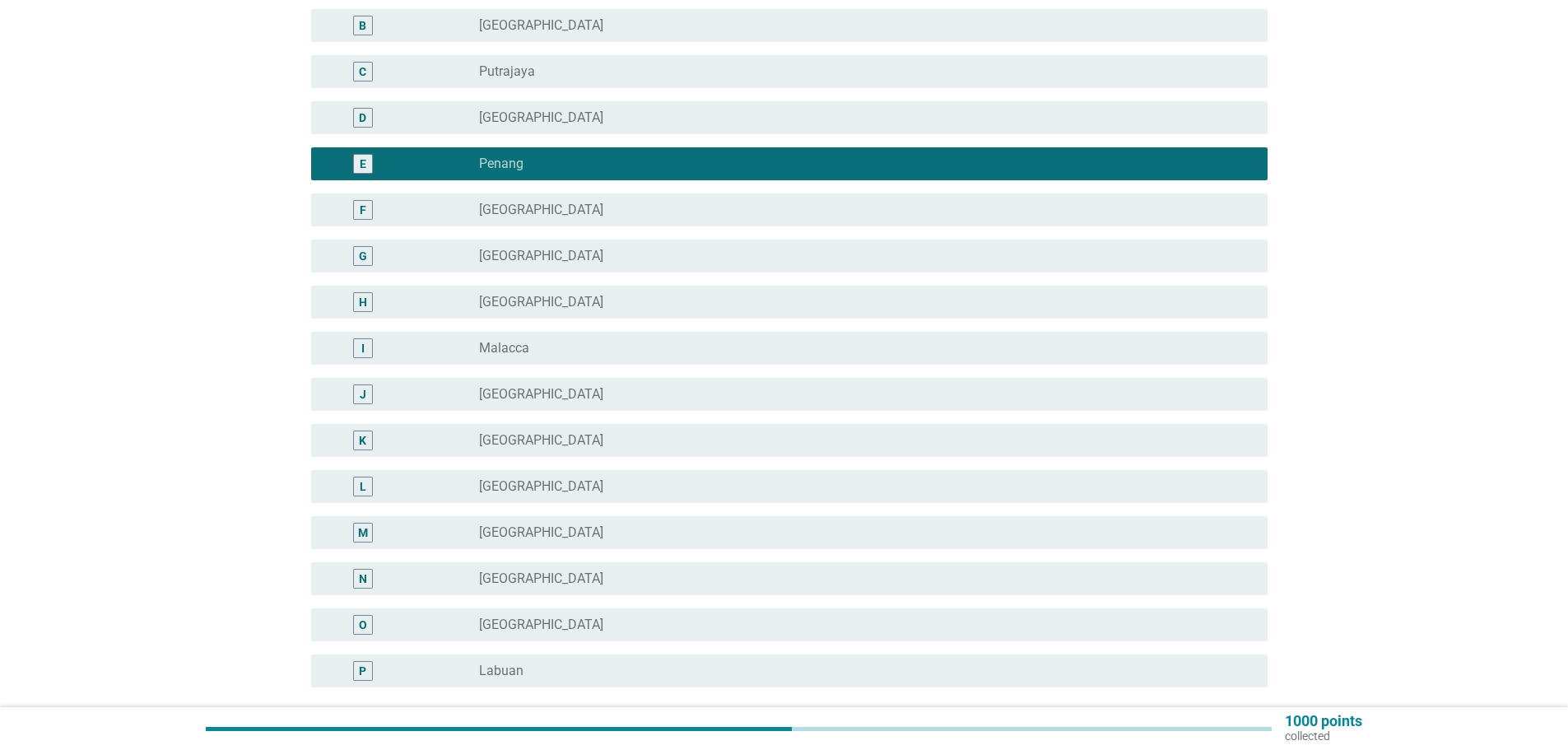
scroll to position [337, 0]
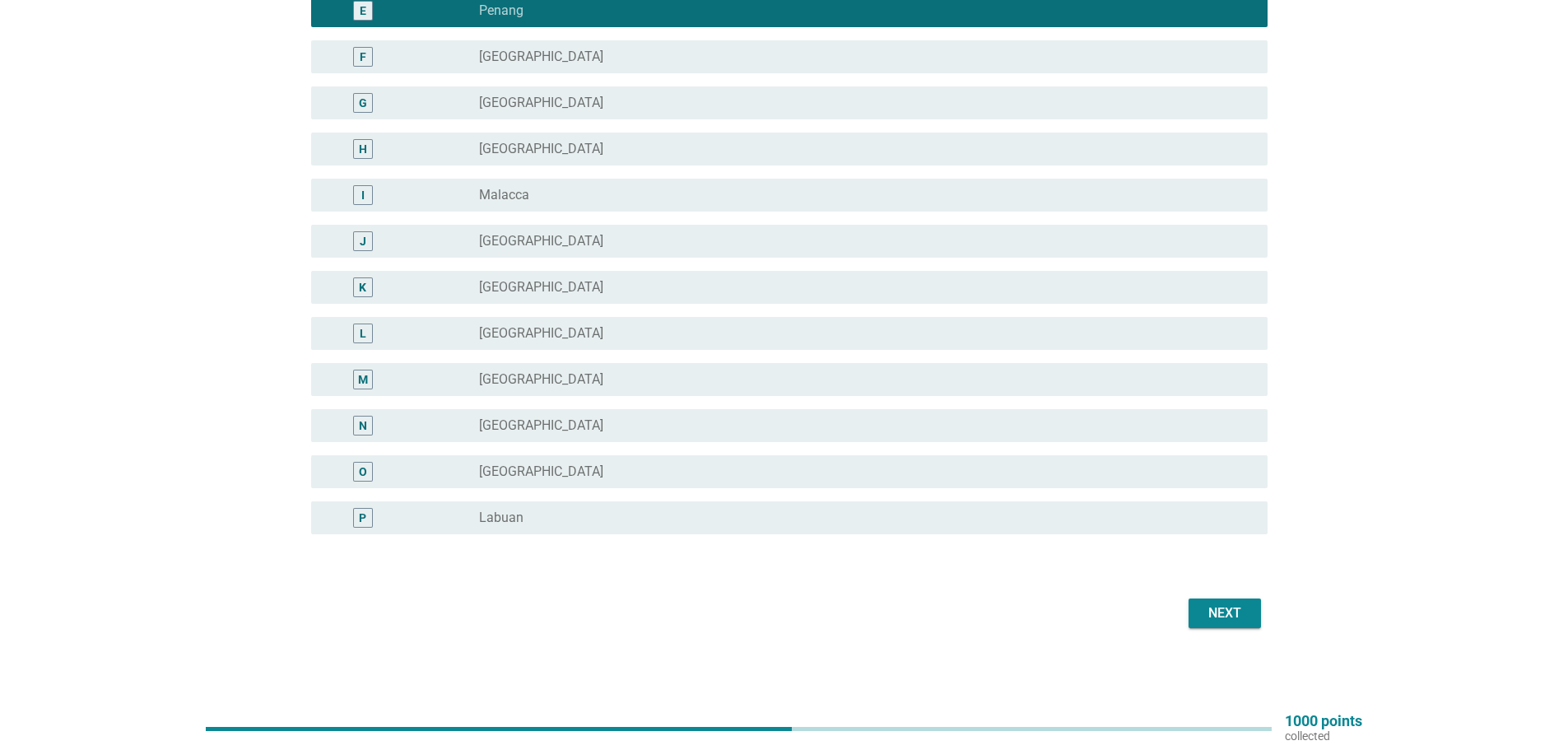
click at [1236, 600] on div "Next" at bounding box center [784, 613] width 966 height 40
click at [1235, 600] on button "Next" at bounding box center [1224, 613] width 72 height 30
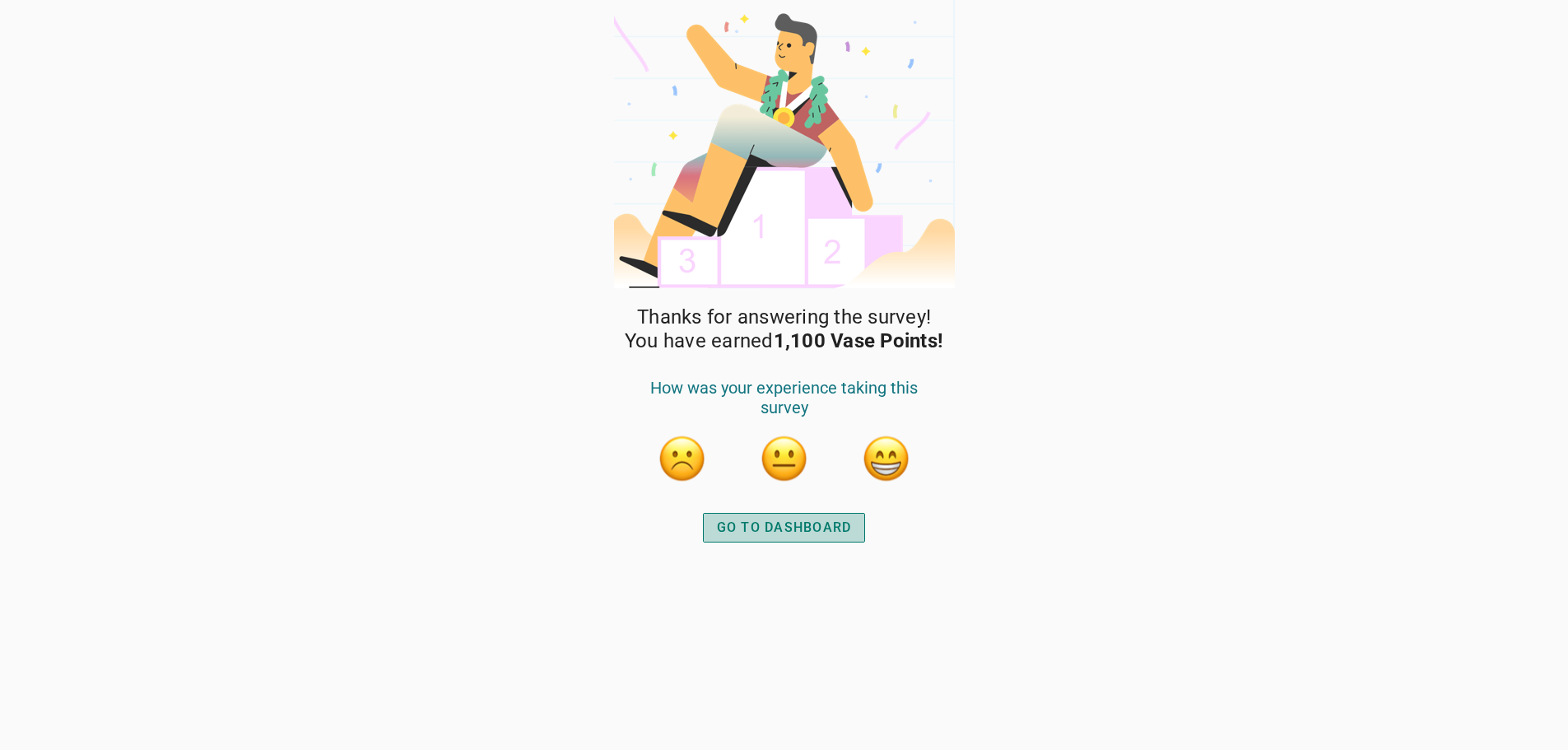
click at [826, 531] on div "GO TO DASHBOARD" at bounding box center [784, 527] width 135 height 20
